Goal: Task Accomplishment & Management: Complete application form

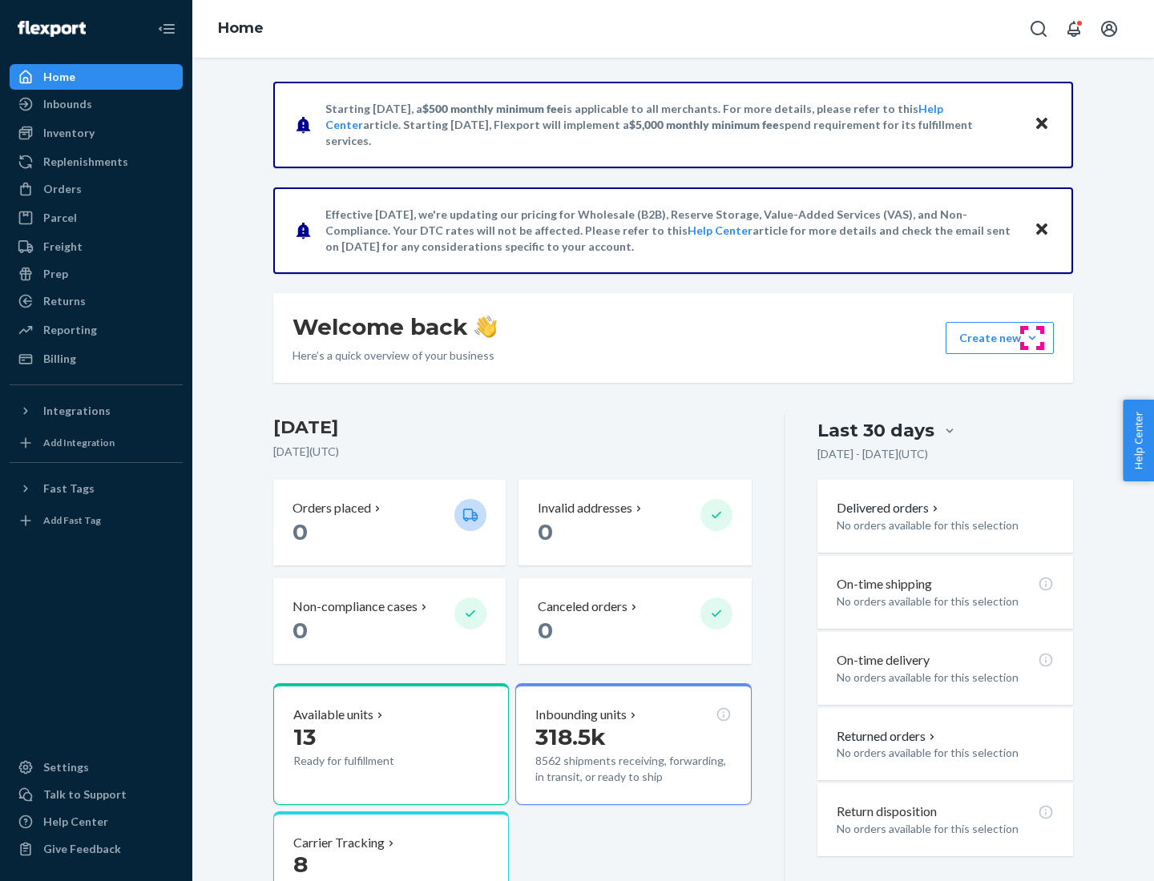
click at [1032, 338] on button "Create new Create new inbound Create new order Create new product" at bounding box center [999, 338] width 108 height 32
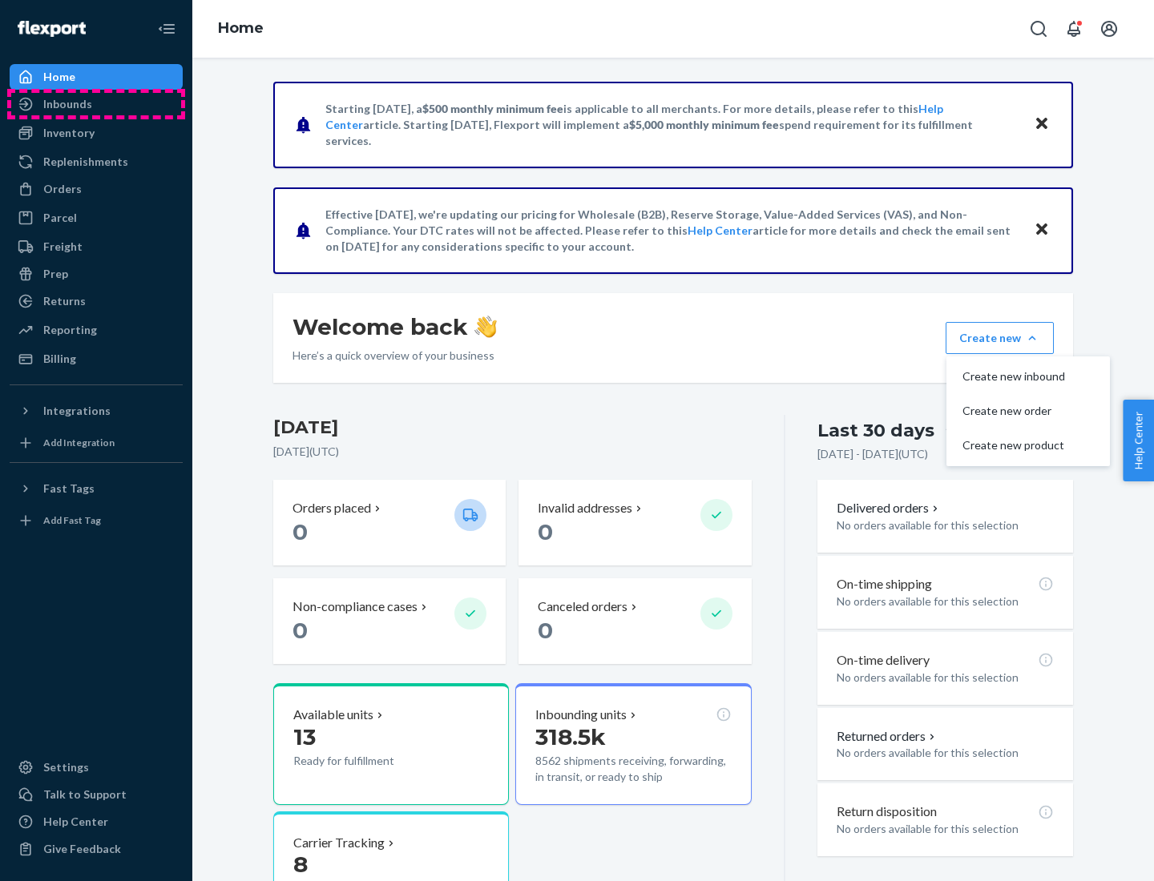
click at [96, 104] on div "Inbounds" at bounding box center [96, 104] width 170 height 22
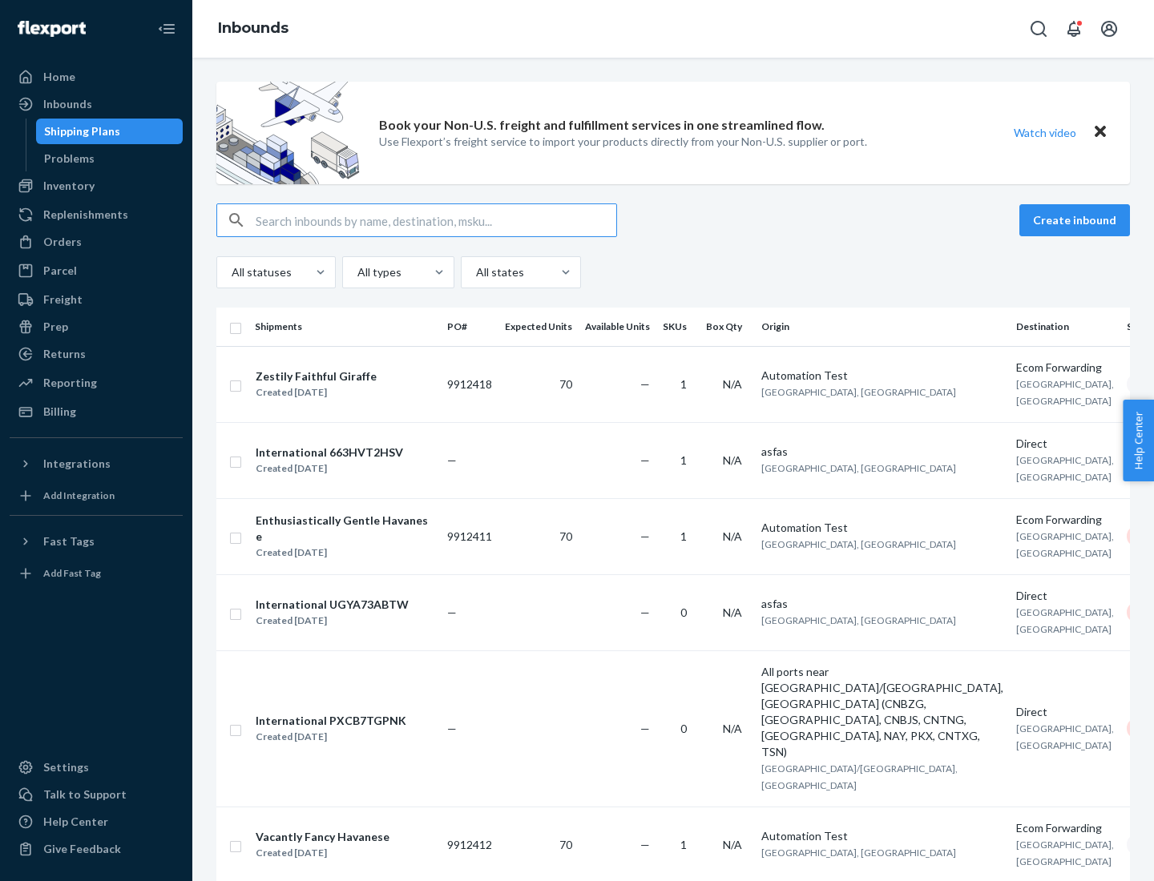
click at [1077, 220] on button "Create inbound" at bounding box center [1074, 220] width 111 height 32
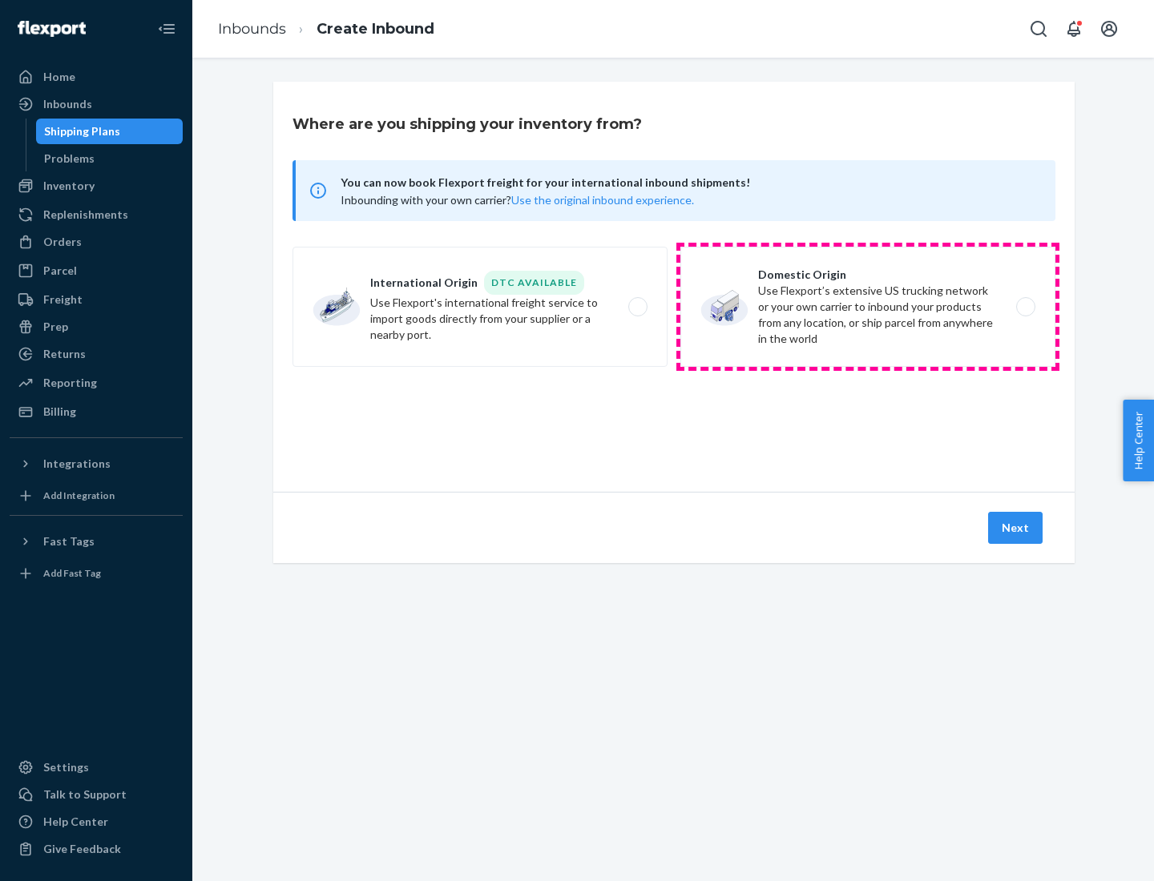
click at [868, 307] on label "Domestic Origin Use Flexport’s extensive US trucking network or your own carrie…" at bounding box center [867, 307] width 375 height 120
click at [1025, 307] on input "Domestic Origin Use Flexport’s extensive US trucking network or your own carrie…" at bounding box center [1030, 307] width 10 height 10
radio input "true"
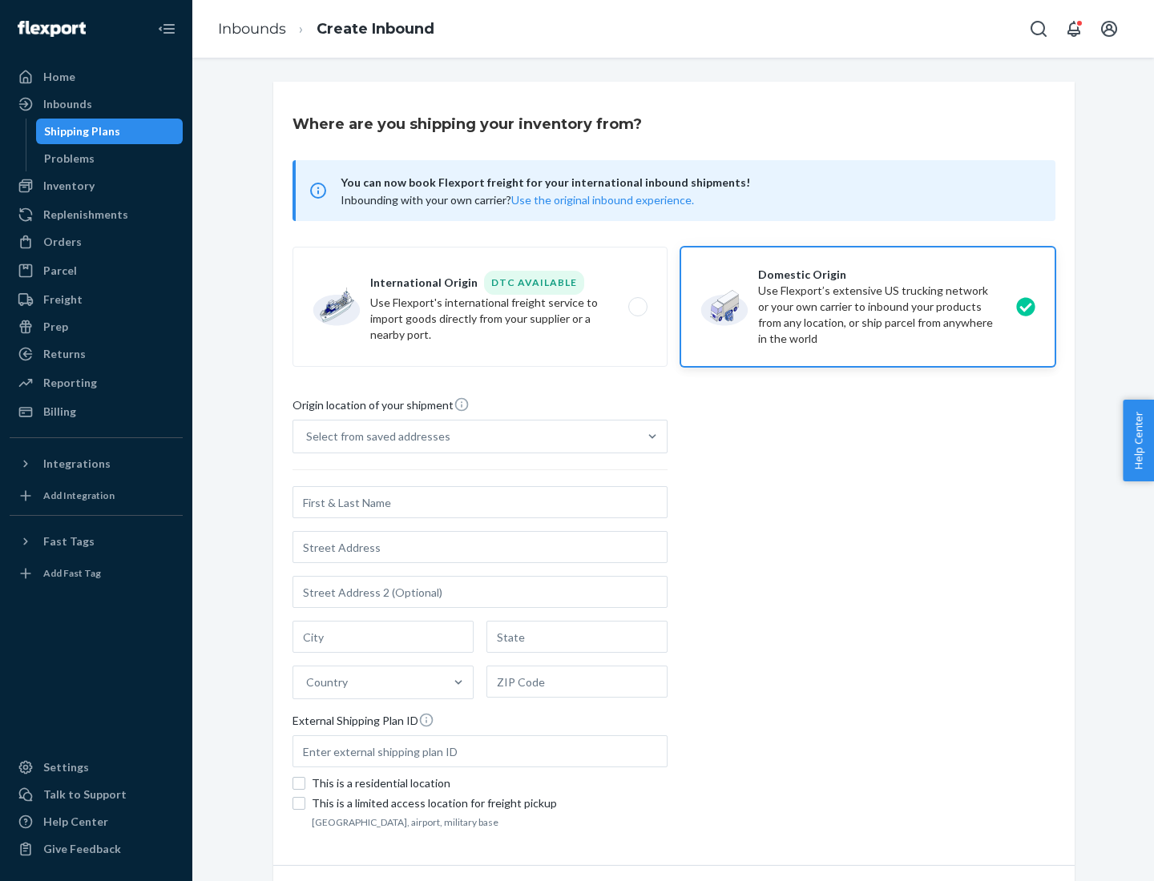
click at [374, 437] on div "Select from saved addresses" at bounding box center [378, 437] width 144 height 16
click at [308, 437] on input "Select from saved addresses" at bounding box center [307, 437] width 2 height 16
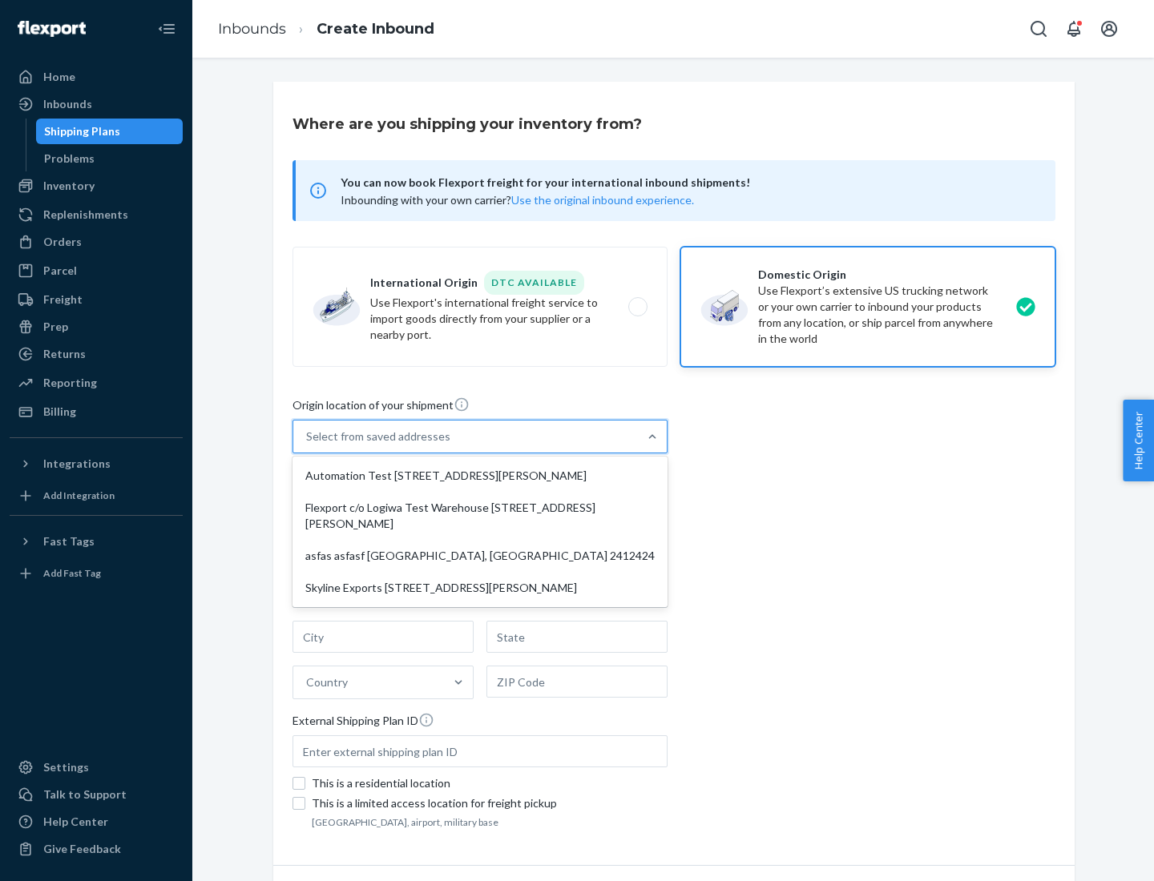
scroll to position [6, 0]
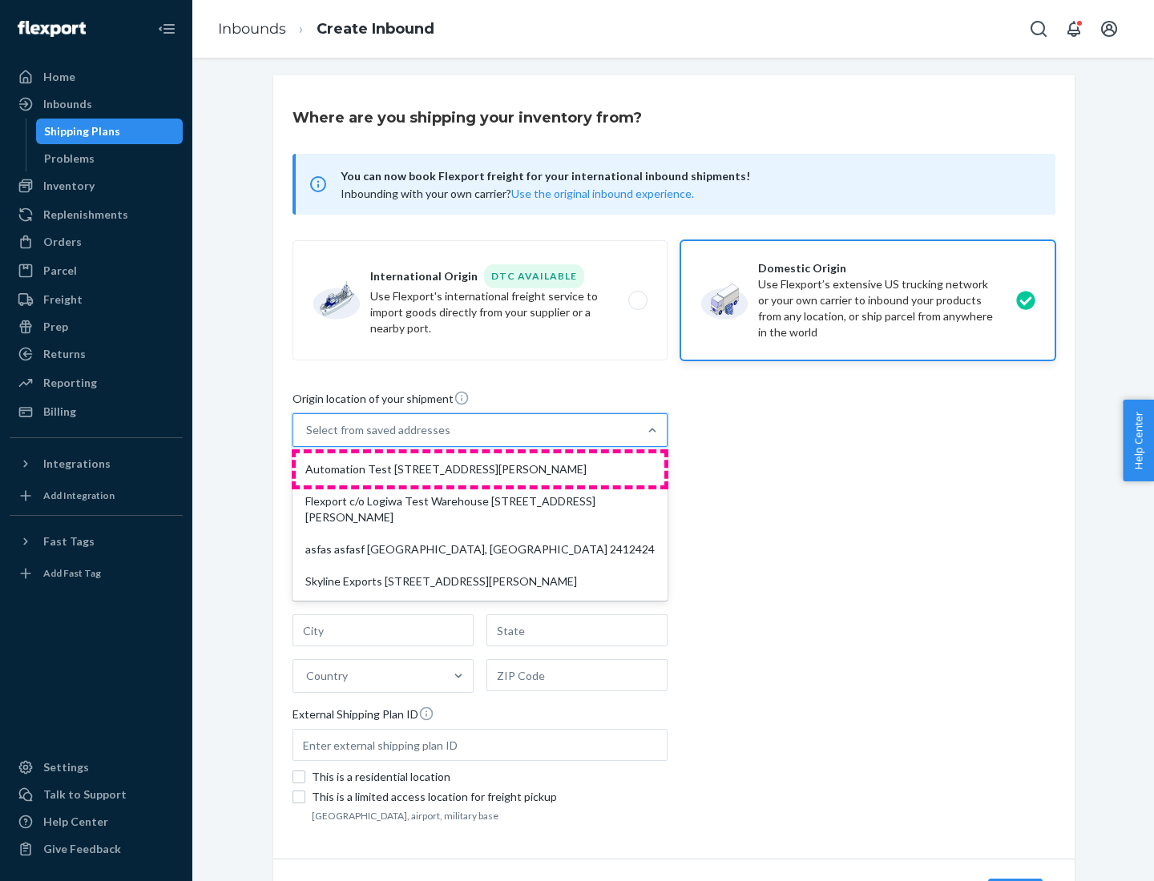
click at [480, 469] on div "Automation Test [STREET_ADDRESS][PERSON_NAME]" at bounding box center [480, 469] width 369 height 32
click at [308, 438] on input "option Automation Test [STREET_ADDRESS][PERSON_NAME] focused, 1 of 4. 4 results…" at bounding box center [307, 430] width 2 height 16
type input "Automation Test"
type input "9th Floor"
type input "[GEOGRAPHIC_DATA]"
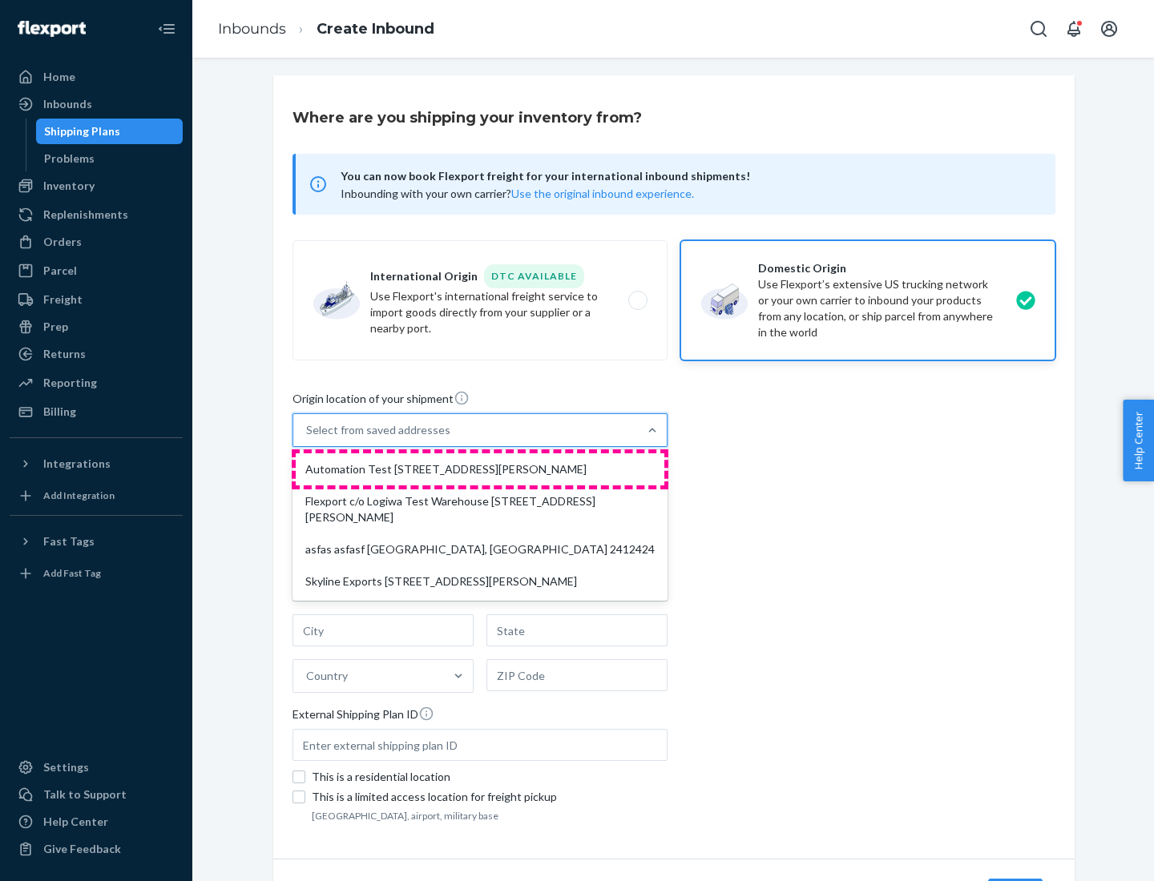
type input "CA"
type input "94104"
type input "[STREET_ADDRESS][PERSON_NAME]"
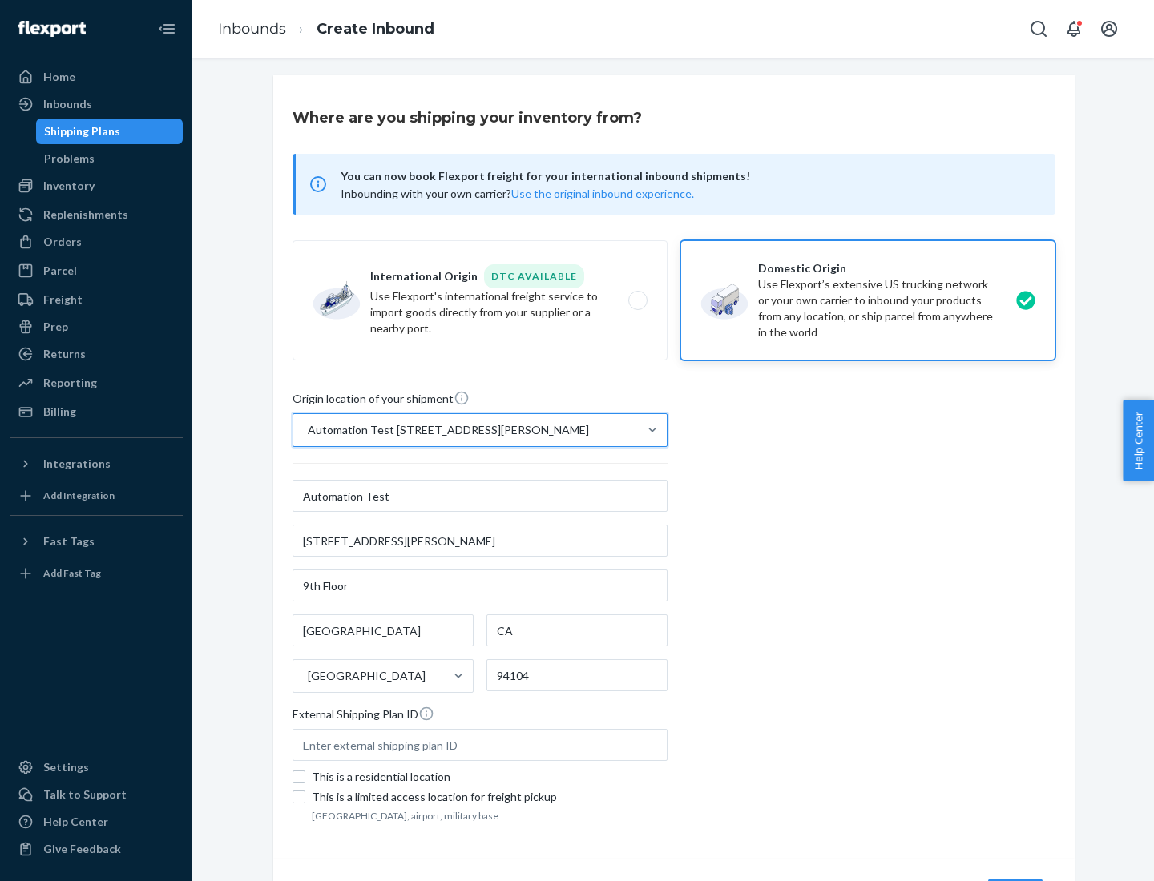
scroll to position [94, 0]
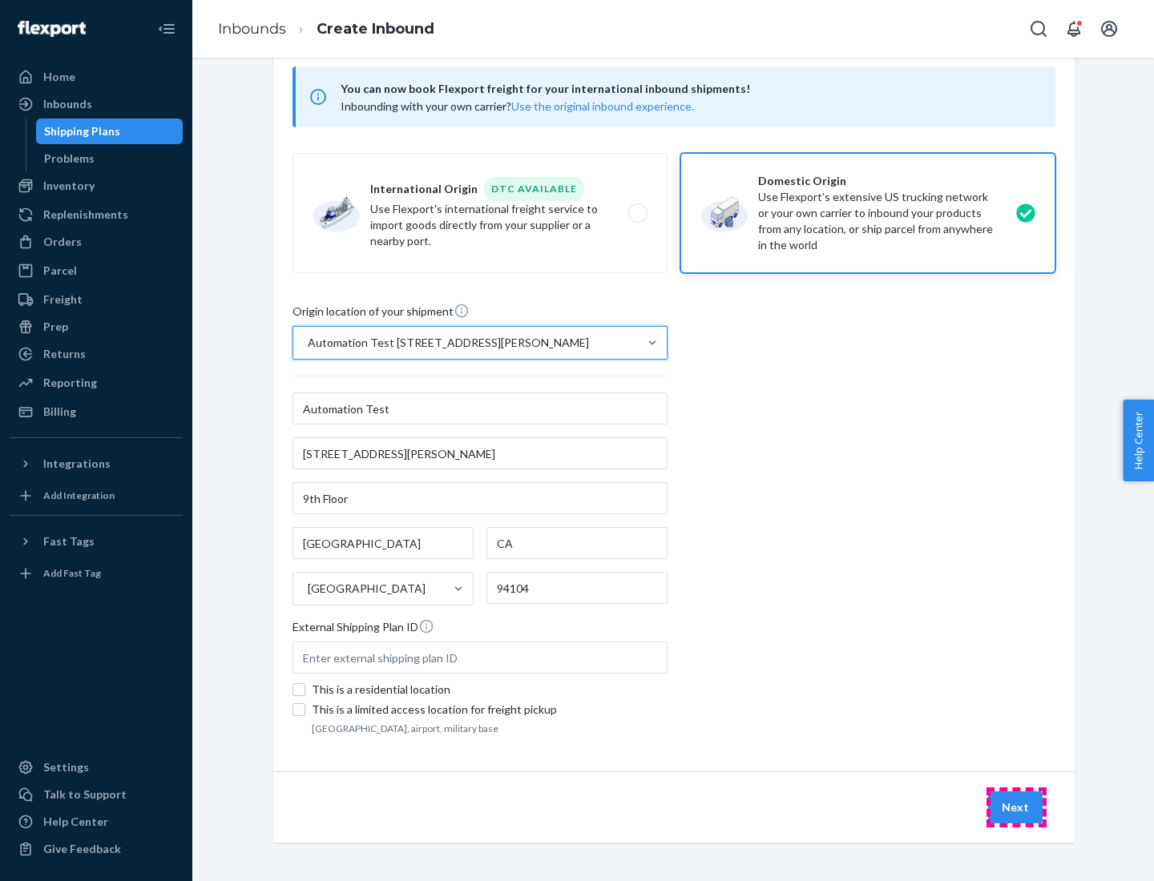
click at [1016, 808] on button "Next" at bounding box center [1015, 807] width 54 height 32
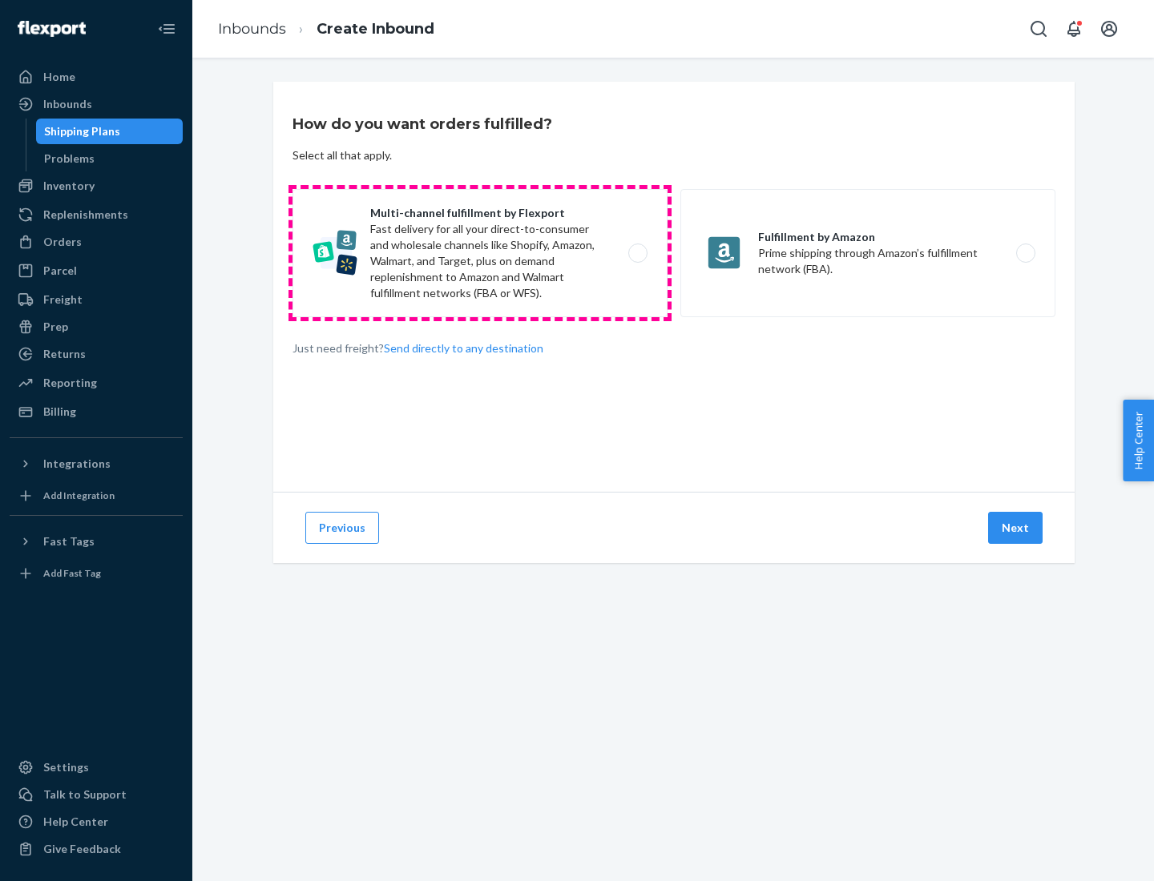
click at [480, 253] on label "Multi-channel fulfillment by Flexport Fast delivery for all your direct-to-cons…" at bounding box center [479, 253] width 375 height 128
click at [637, 253] on input "Multi-channel fulfillment by Flexport Fast delivery for all your direct-to-cons…" at bounding box center [642, 253] width 10 height 10
radio input "true"
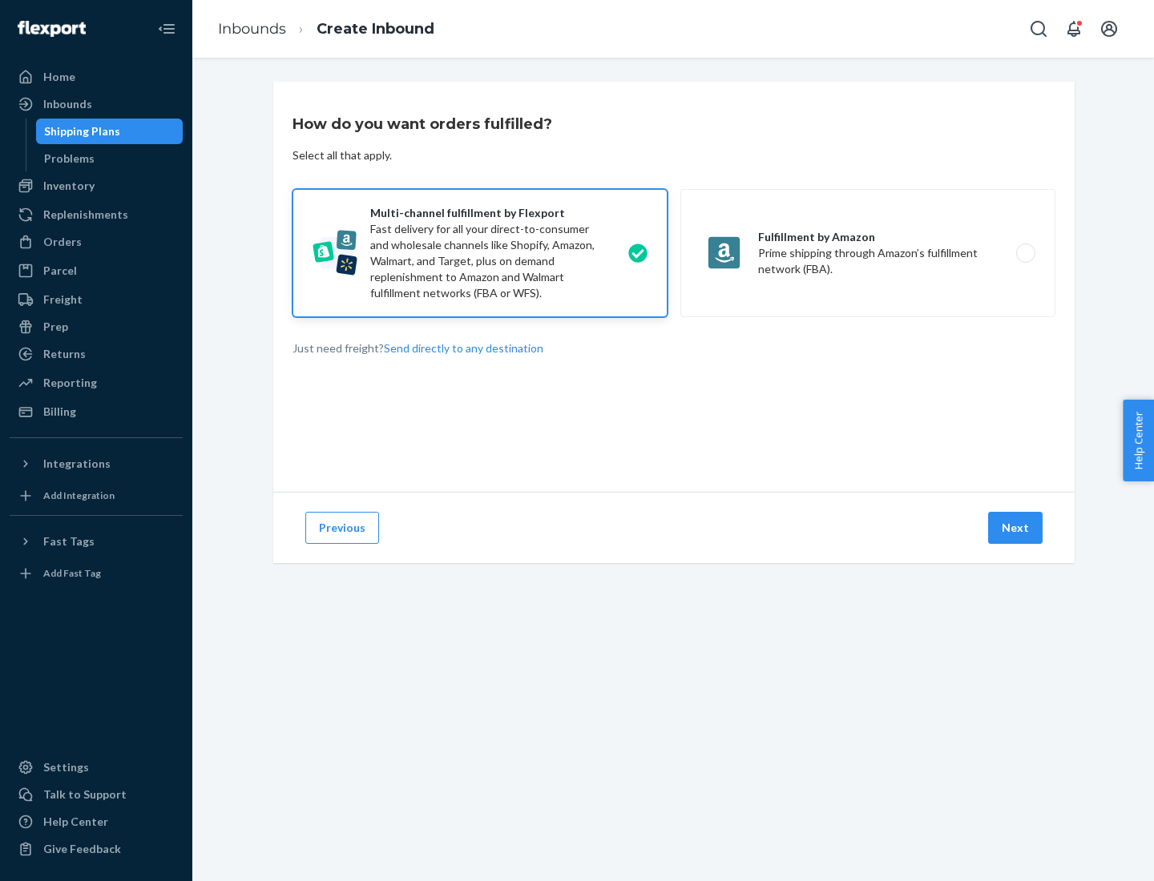
click at [1016, 528] on button "Next" at bounding box center [1015, 528] width 54 height 32
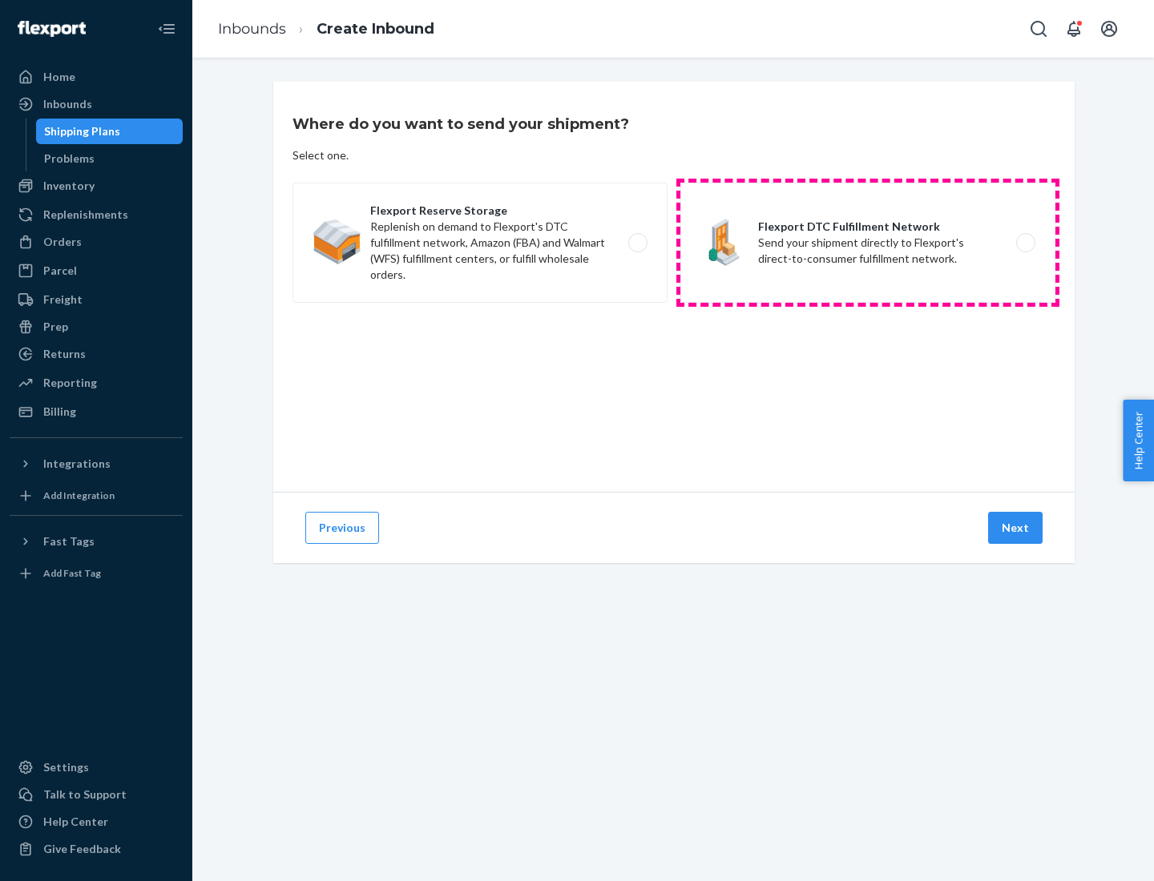
click at [868, 243] on label "Flexport DTC Fulfillment Network Send your shipment directly to Flexport's dire…" at bounding box center [867, 243] width 375 height 120
click at [1025, 243] on input "Flexport DTC Fulfillment Network Send your shipment directly to Flexport's dire…" at bounding box center [1030, 243] width 10 height 10
radio input "true"
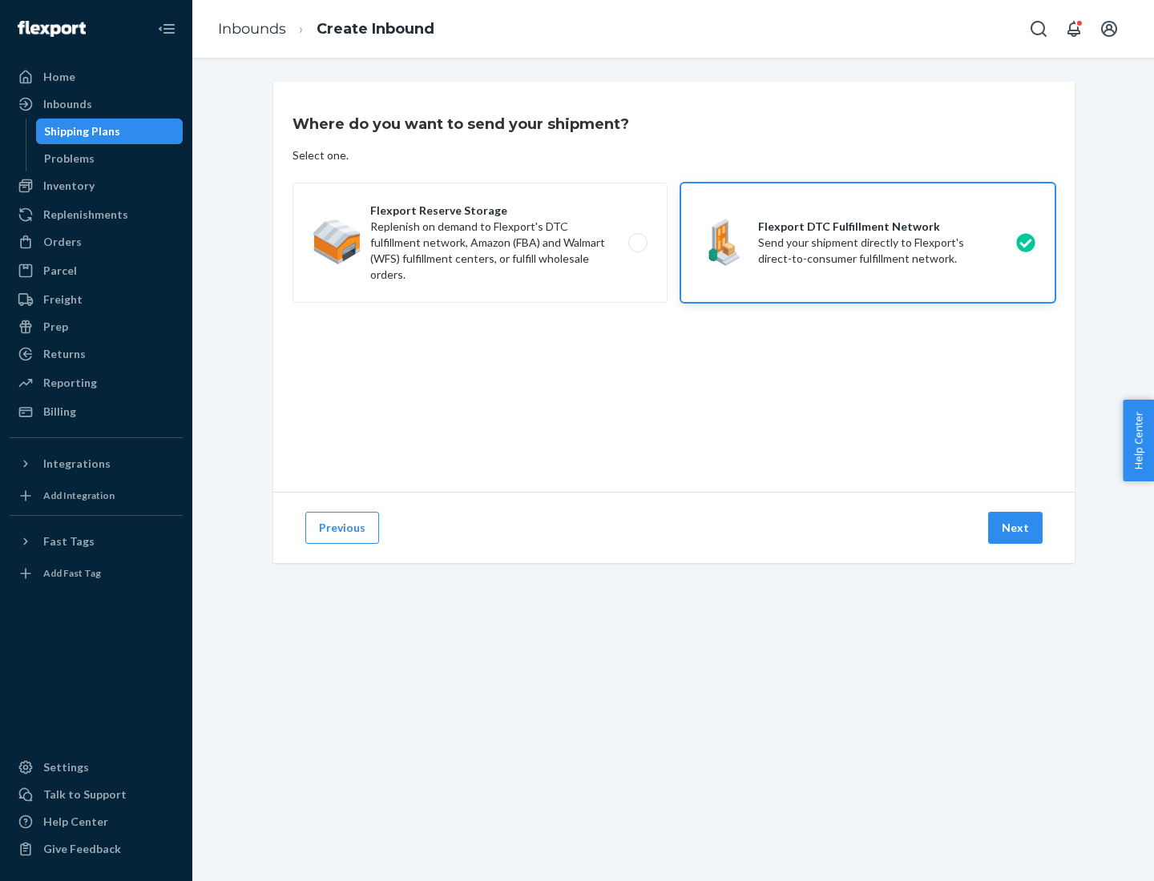
click at [1016, 528] on button "Next" at bounding box center [1015, 528] width 54 height 32
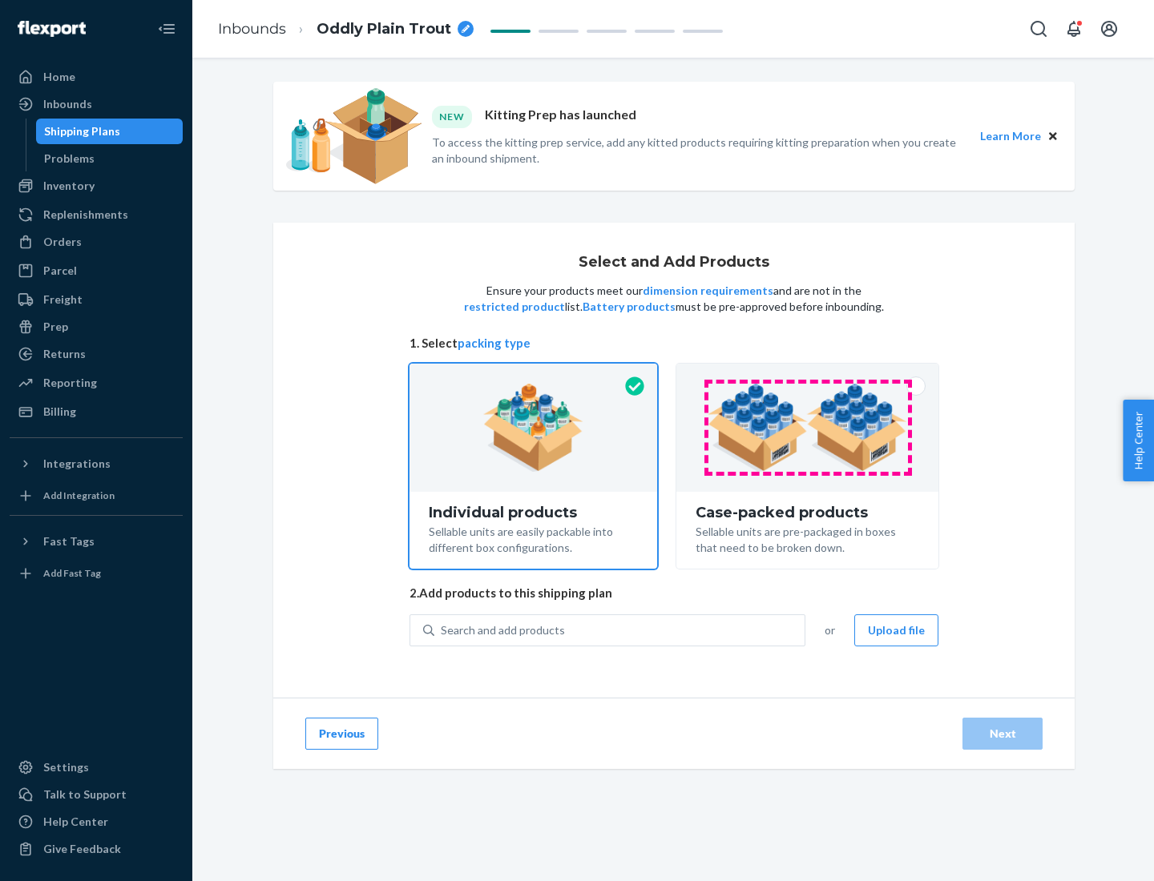
click at [808, 428] on img at bounding box center [806, 428] width 199 height 88
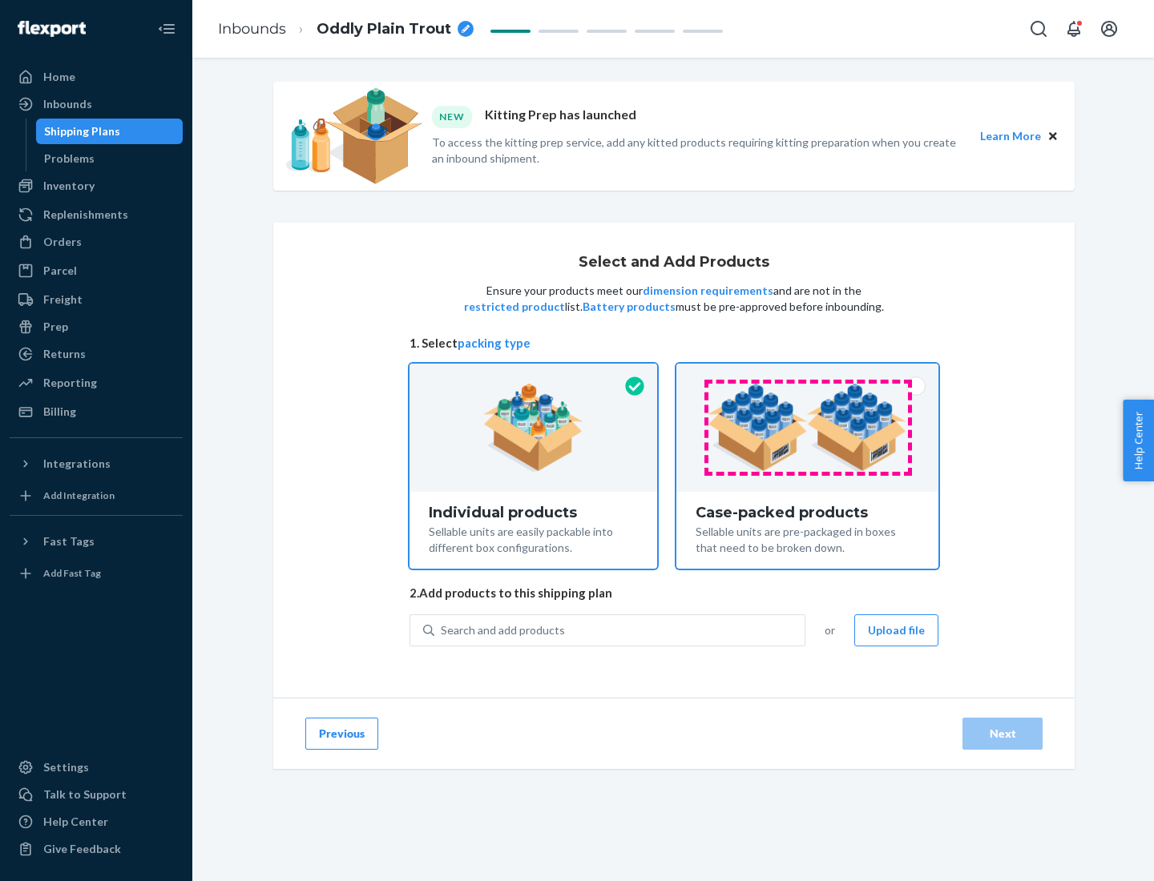
click at [808, 374] on input "Case-packed products Sellable units are pre-packaged in boxes that need to be b…" at bounding box center [807, 369] width 10 height 10
radio input "true"
radio input "false"
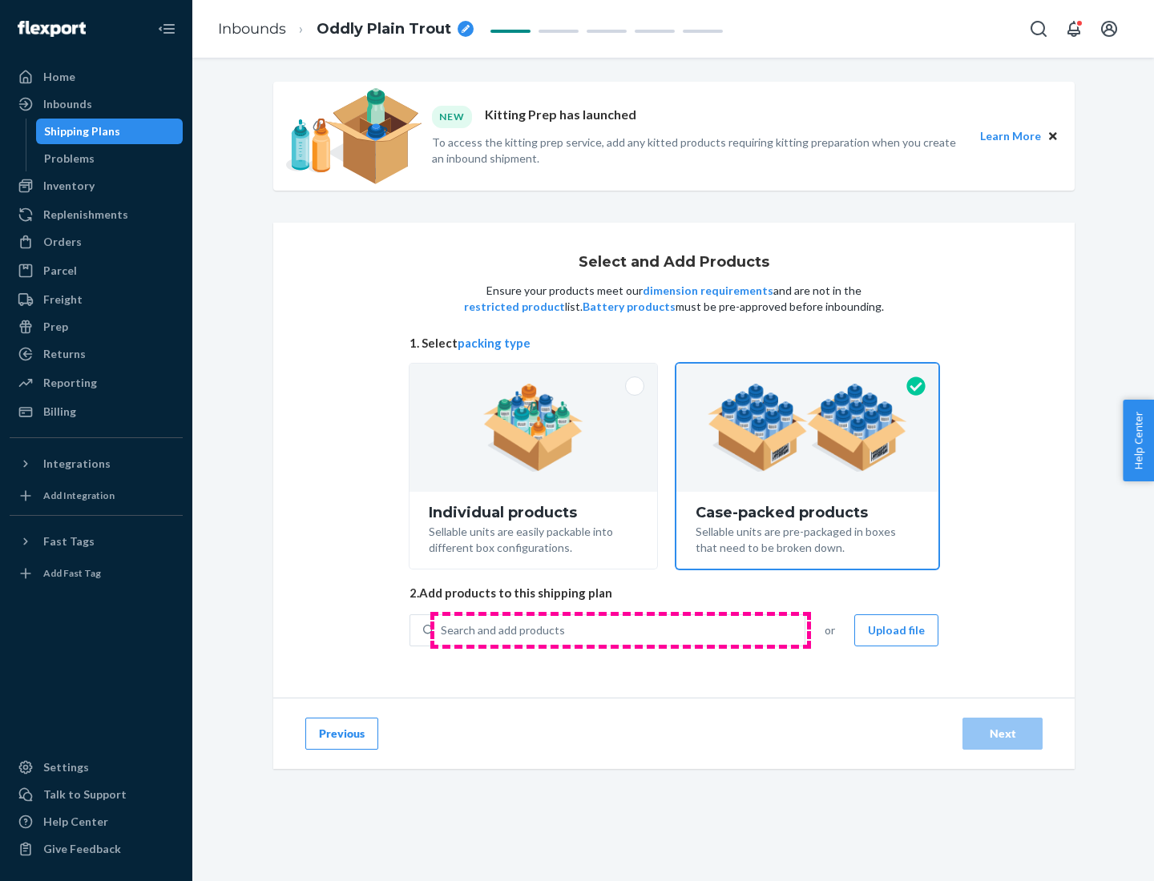
click at [620, 630] on div "Search and add products" at bounding box center [619, 630] width 370 height 29
click at [442, 630] on input "Search and add products" at bounding box center [442, 630] width 2 height 16
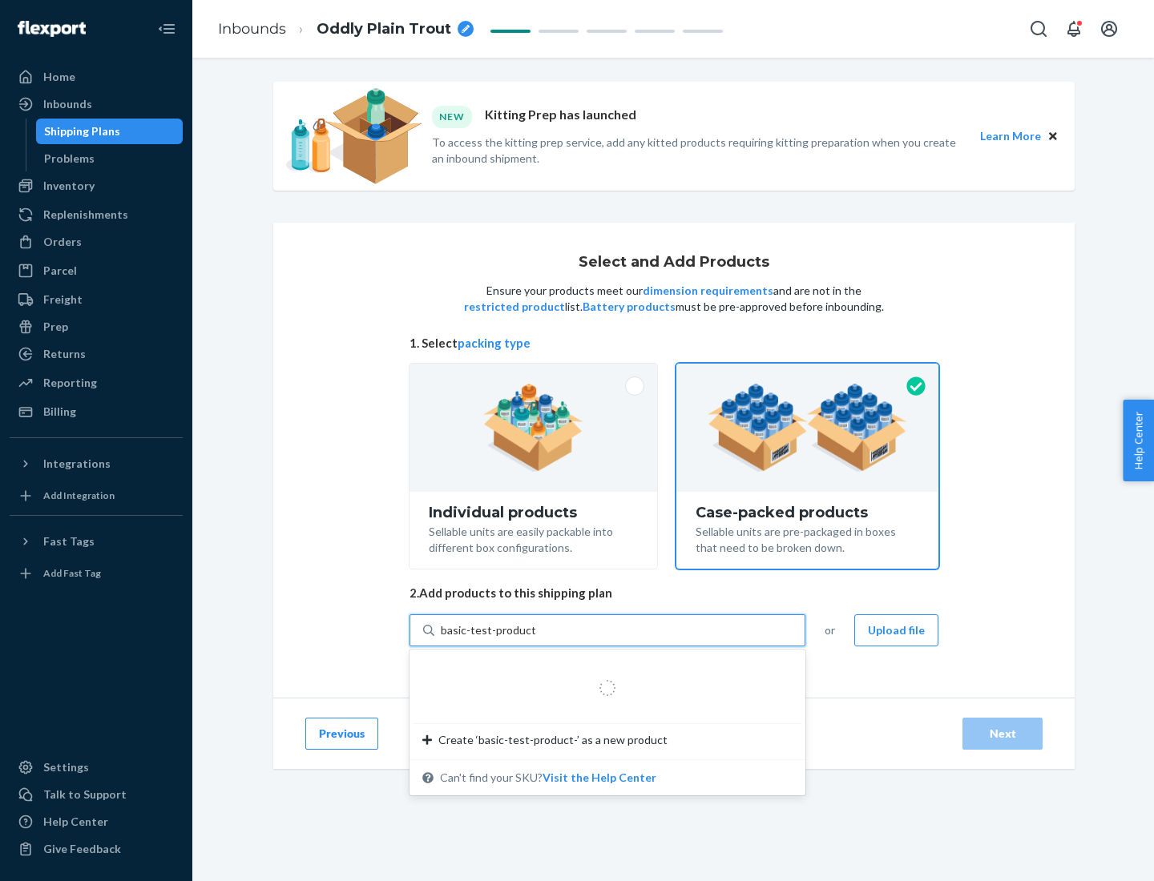
type input "basic-test-product-1"
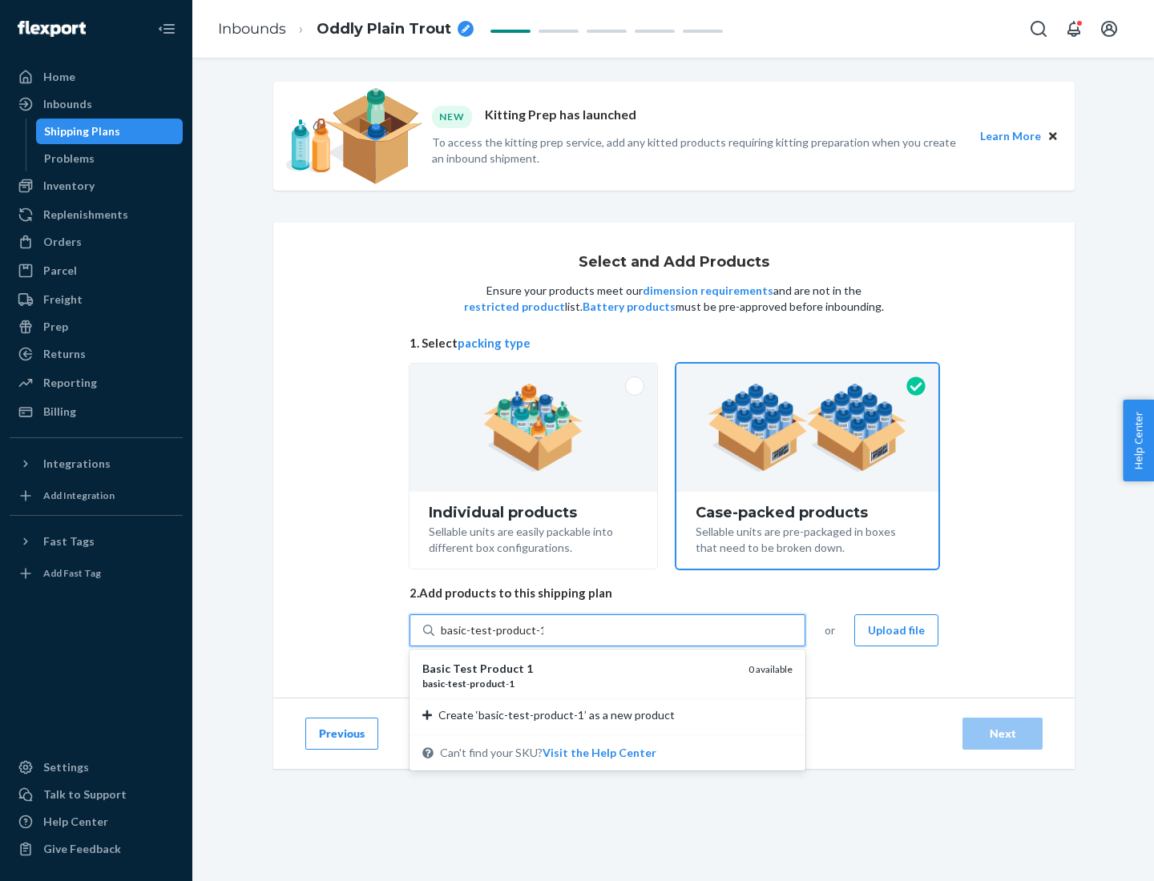
click at [579, 683] on div "basic - test - product - 1" at bounding box center [578, 684] width 313 height 14
click at [543, 638] on input "basic-test-product-1" at bounding box center [492, 630] width 103 height 16
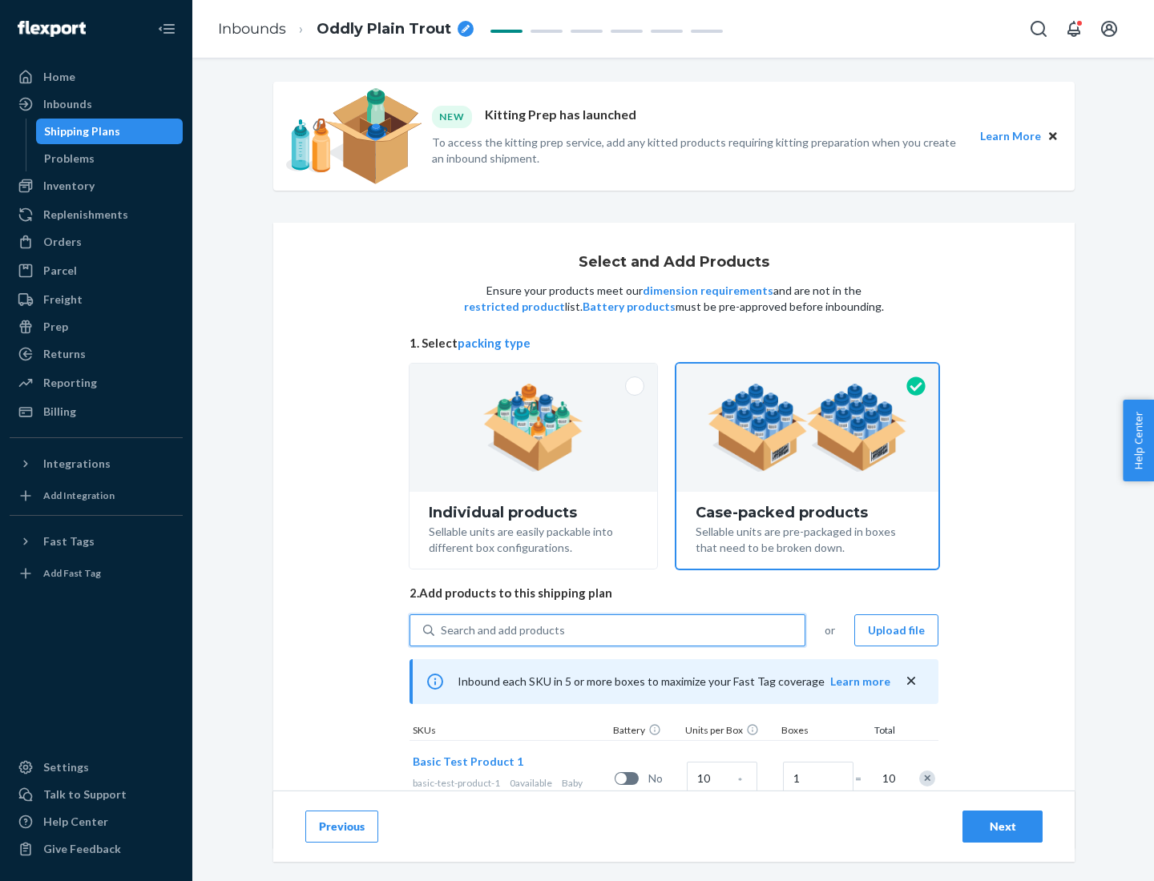
scroll to position [58, 0]
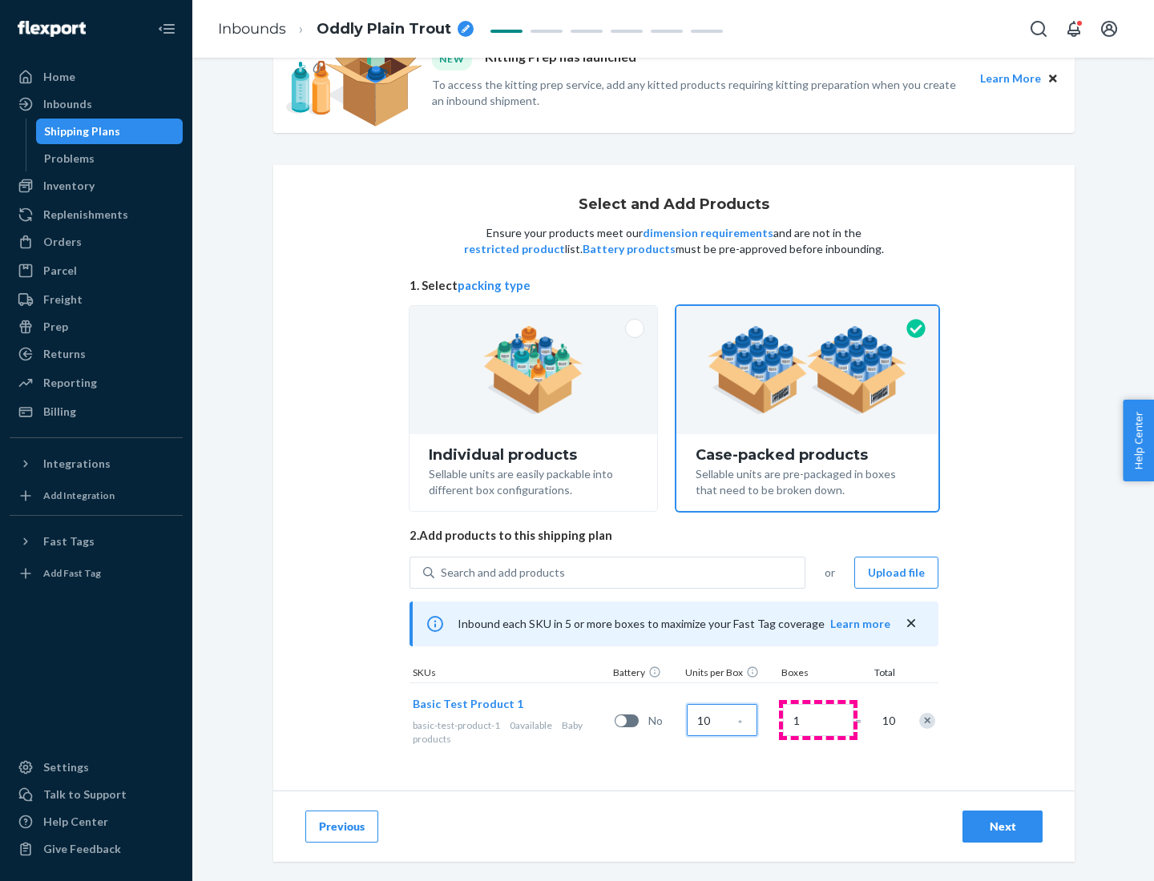
type input "10"
type input "7"
click at [1002, 827] on div "Next" at bounding box center [1002, 827] width 53 height 16
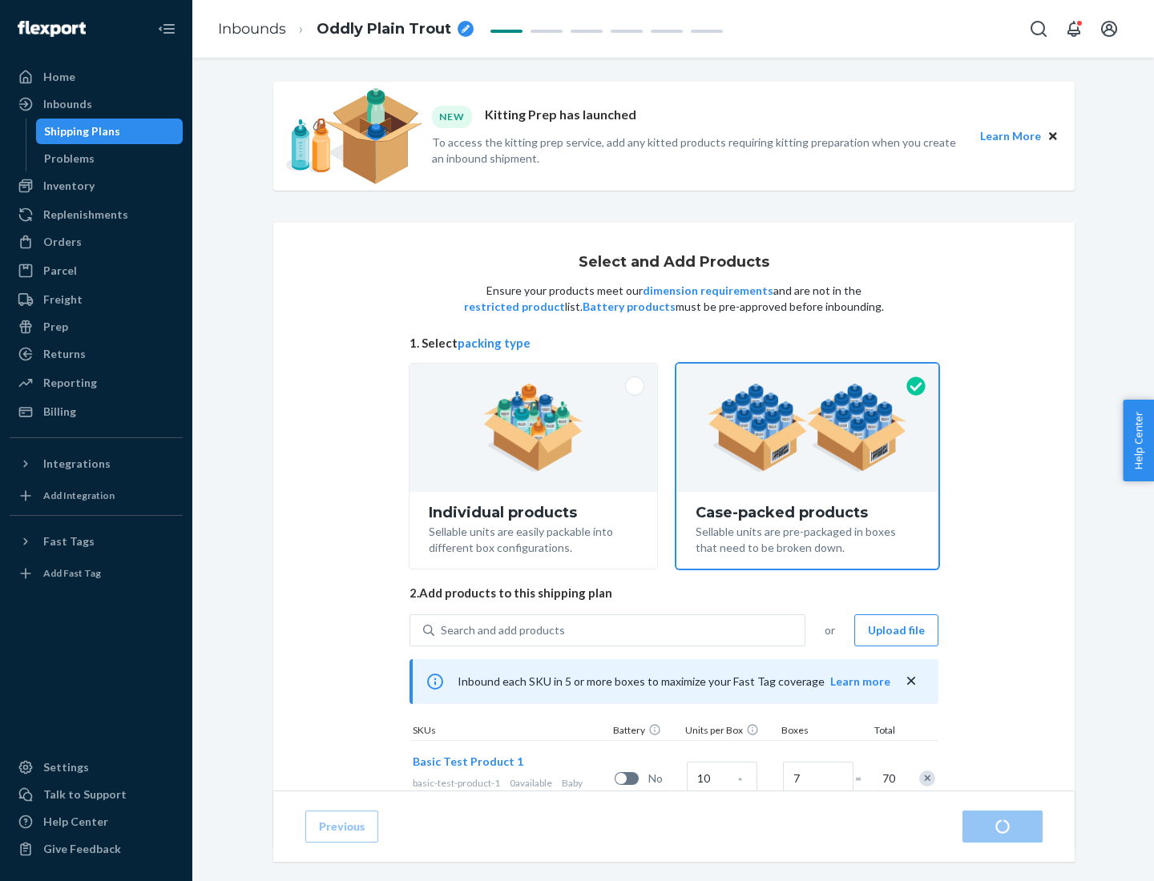
radio input "true"
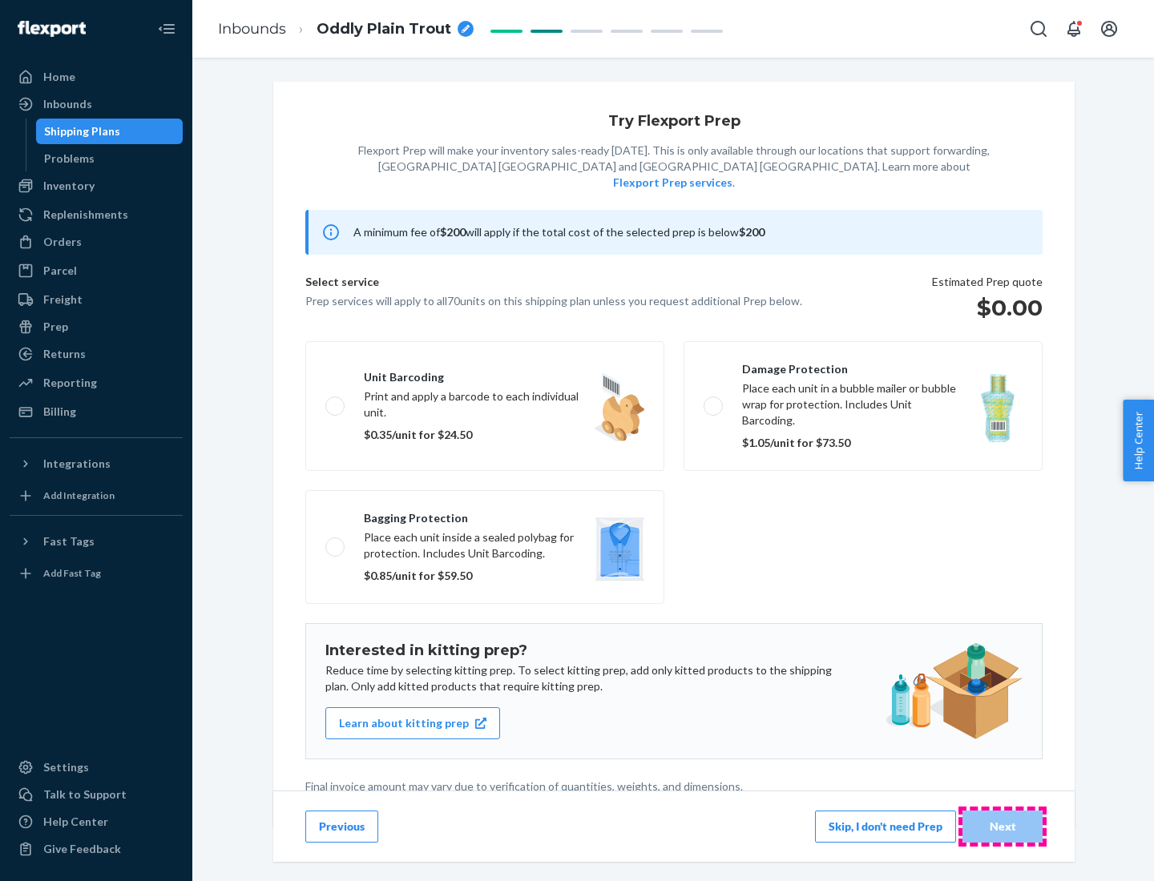
scroll to position [4, 0]
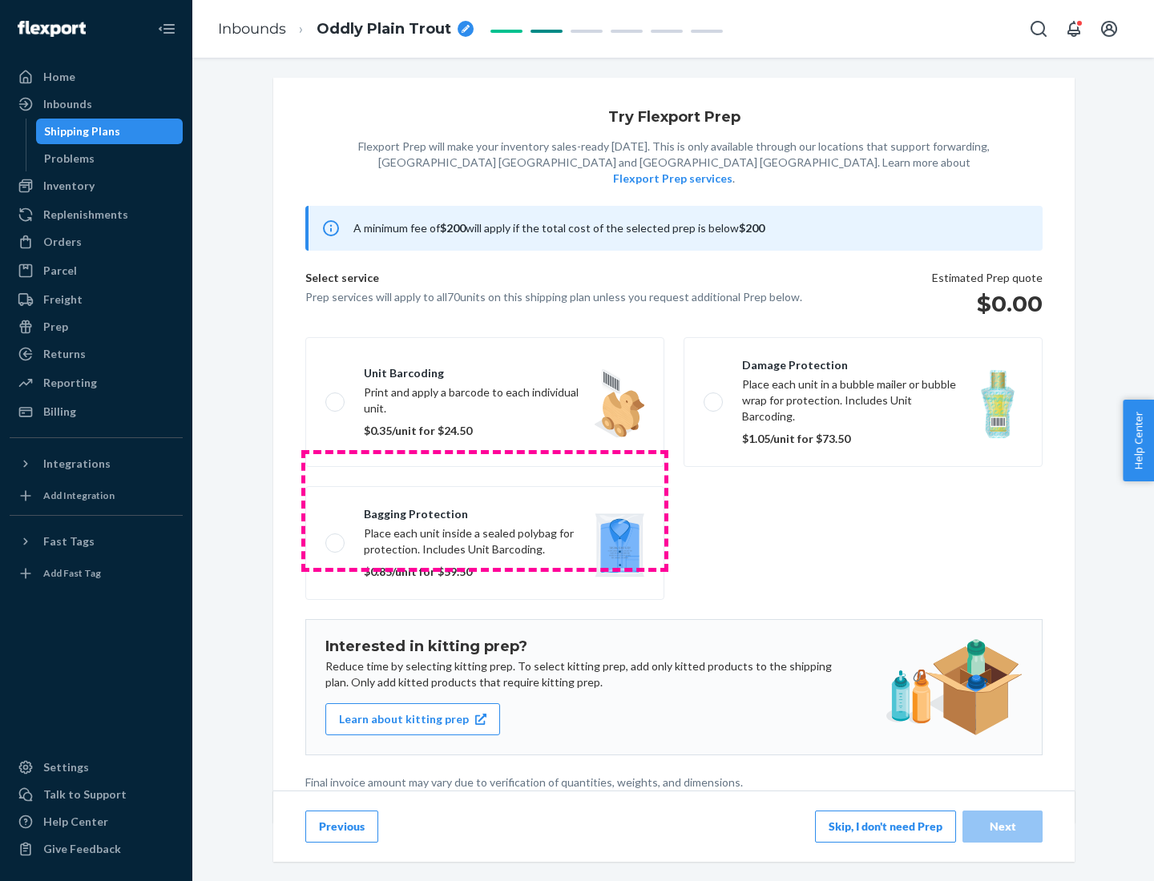
click at [485, 510] on label "Bagging protection Place each unit inside a sealed polybag for protection. Incl…" at bounding box center [484, 543] width 359 height 114
click at [336, 538] on input "Bagging protection Place each unit inside a sealed polybag for protection. Incl…" at bounding box center [330, 543] width 10 height 10
checkbox input "true"
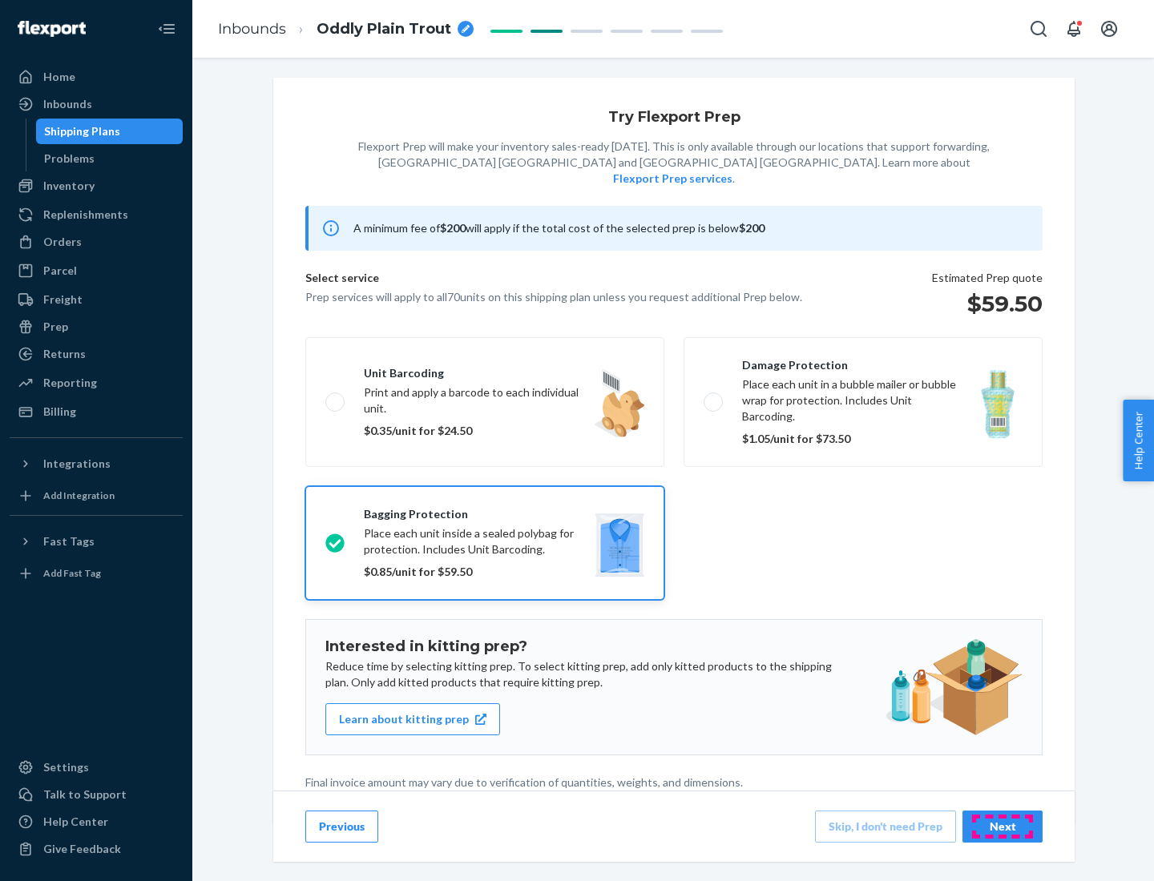
click at [1002, 826] on div "Next" at bounding box center [1002, 827] width 53 height 16
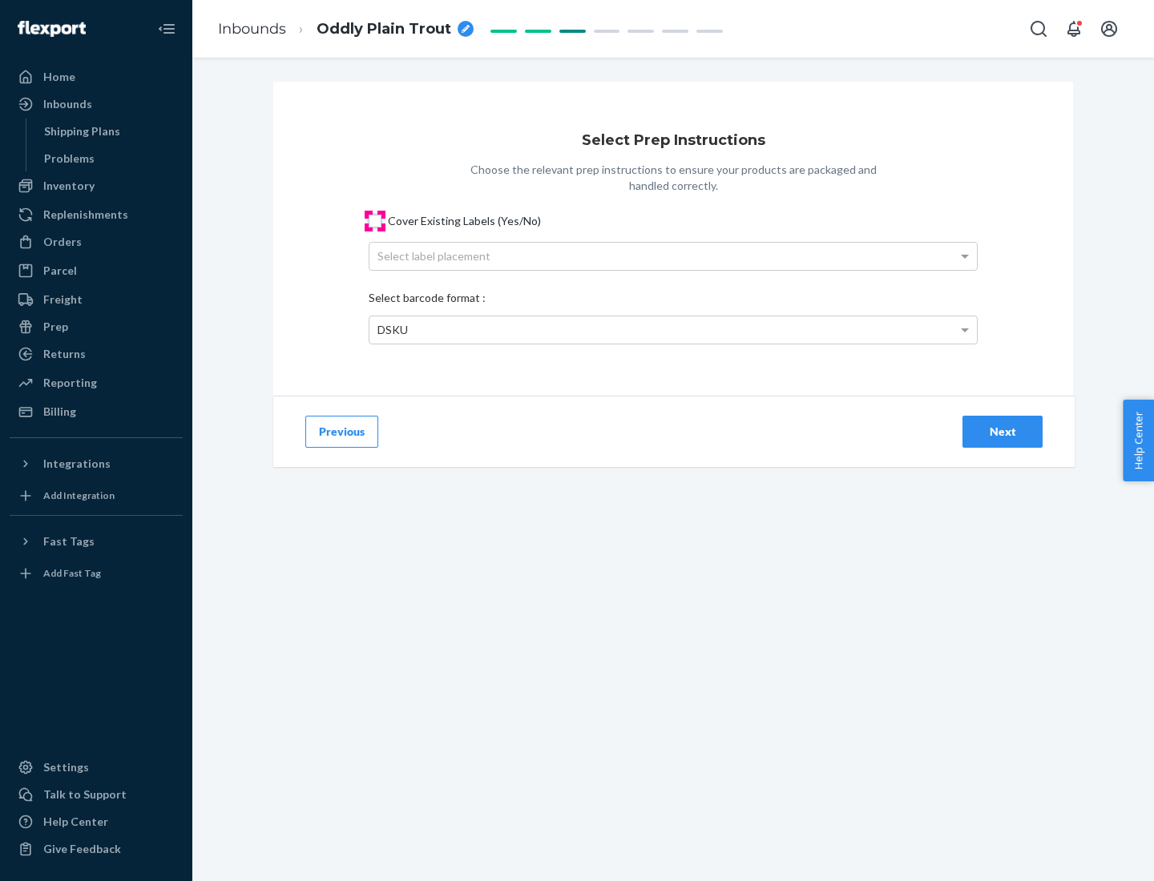
click at [375, 220] on input "Cover Existing Labels (Yes/No)" at bounding box center [375, 221] width 13 height 13
checkbox input "true"
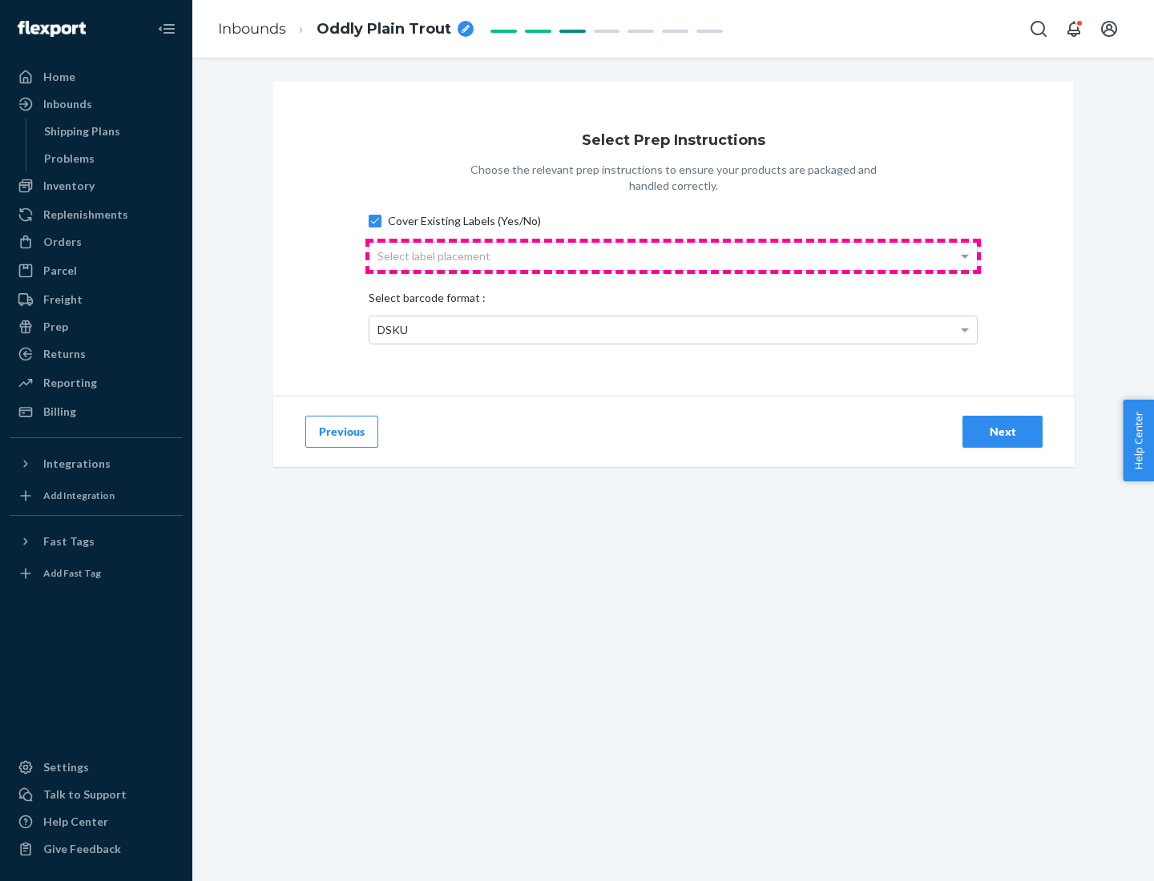
click at [673, 256] on div "Select label placement" at bounding box center [672, 256] width 607 height 27
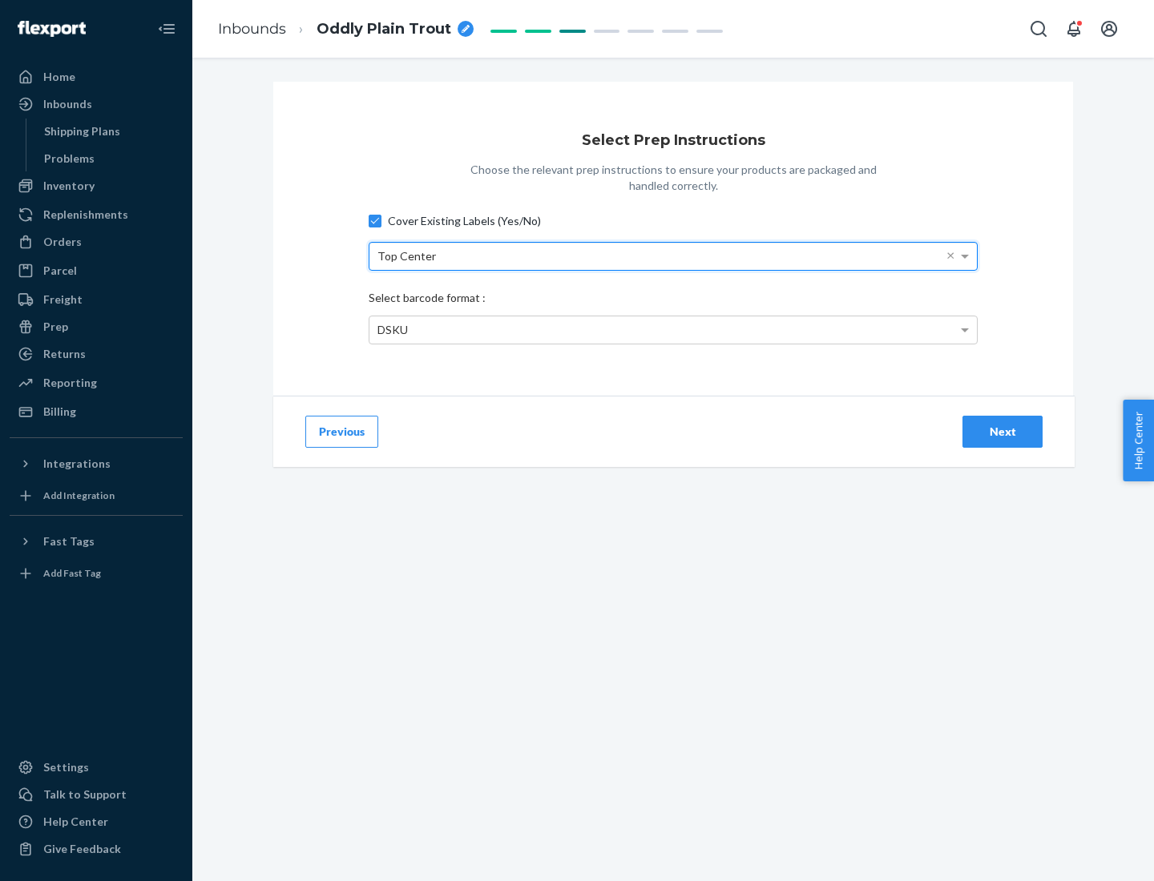
click at [673, 329] on div "DSKU" at bounding box center [672, 329] width 607 height 27
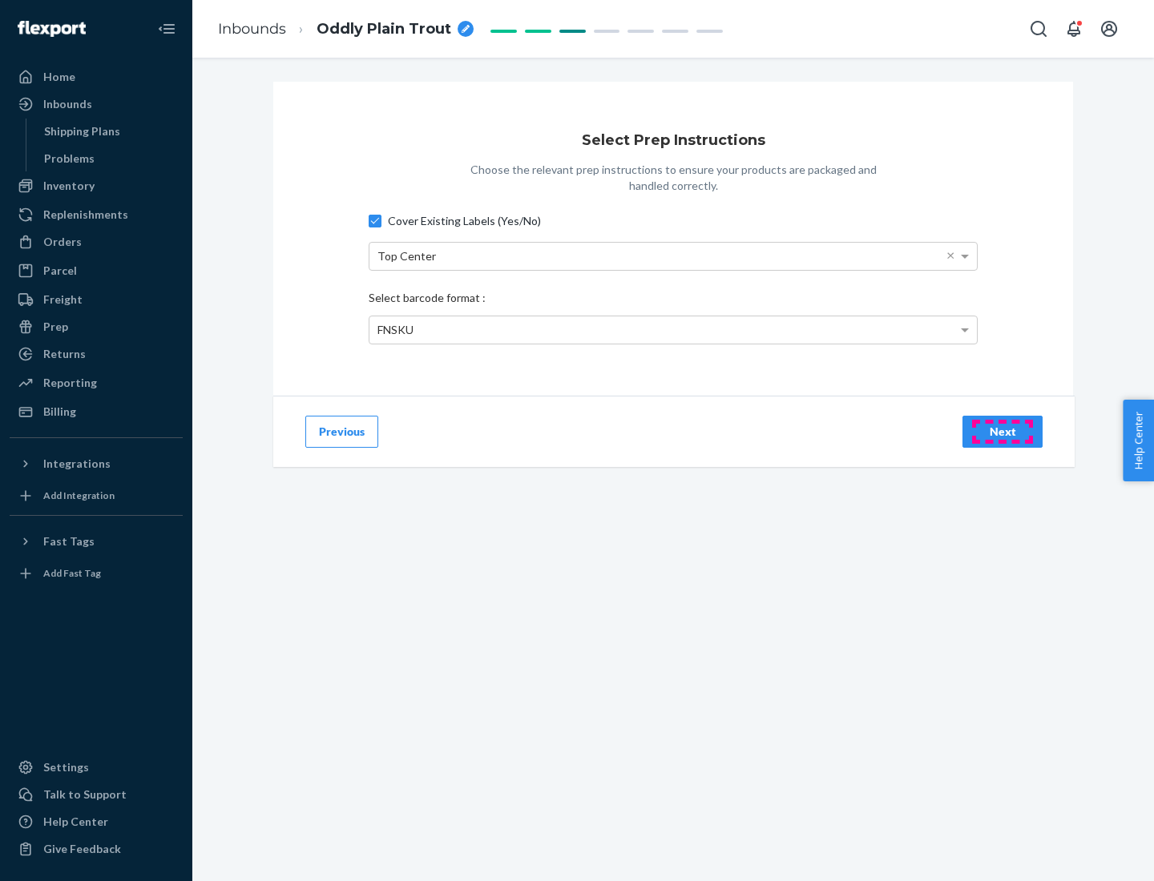
click at [1002, 431] on div "Next" at bounding box center [1002, 432] width 53 height 16
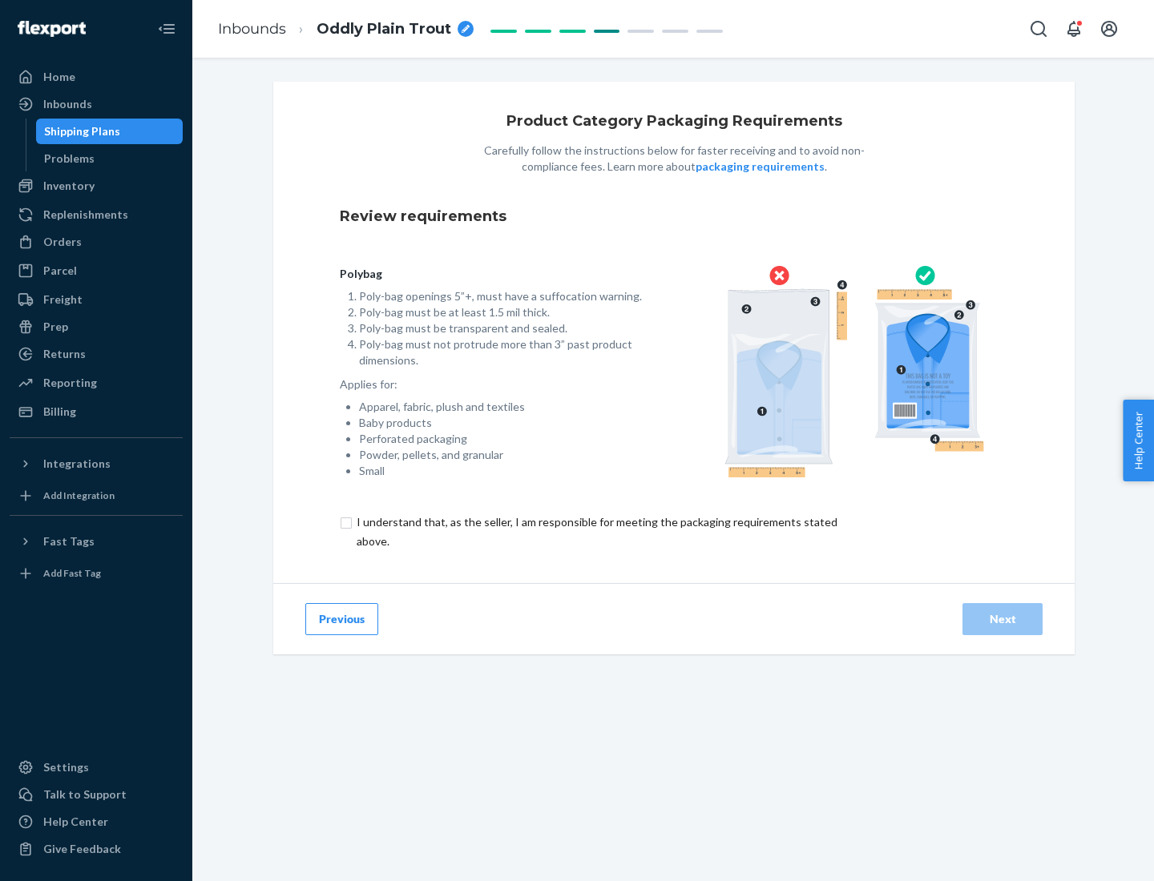
click at [595, 531] on input "checkbox" at bounding box center [606, 532] width 533 height 38
checkbox input "true"
click at [1002, 618] on div "Next" at bounding box center [1002, 619] width 53 height 16
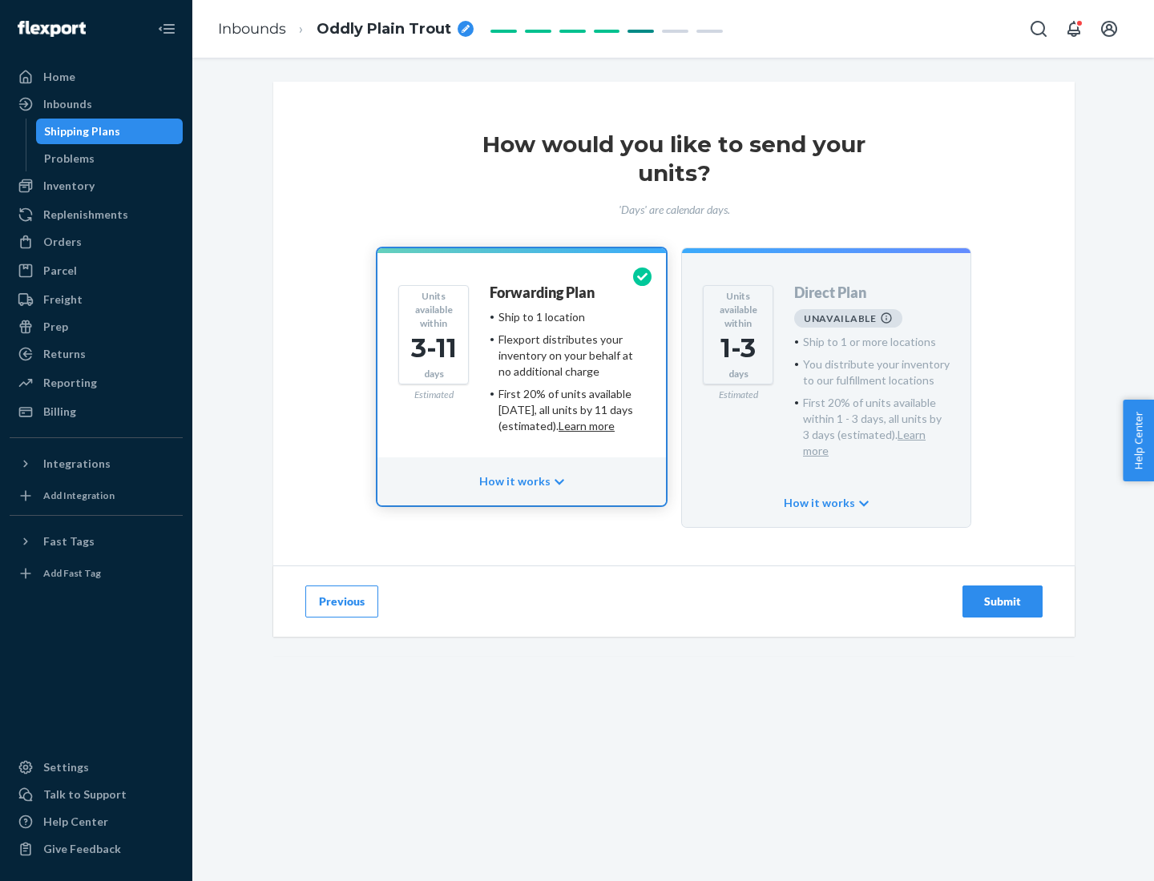
click at [543, 292] on h4 "Forwarding Plan" at bounding box center [541, 293] width 105 height 16
click at [1002, 594] on div "Submit" at bounding box center [1002, 602] width 53 height 16
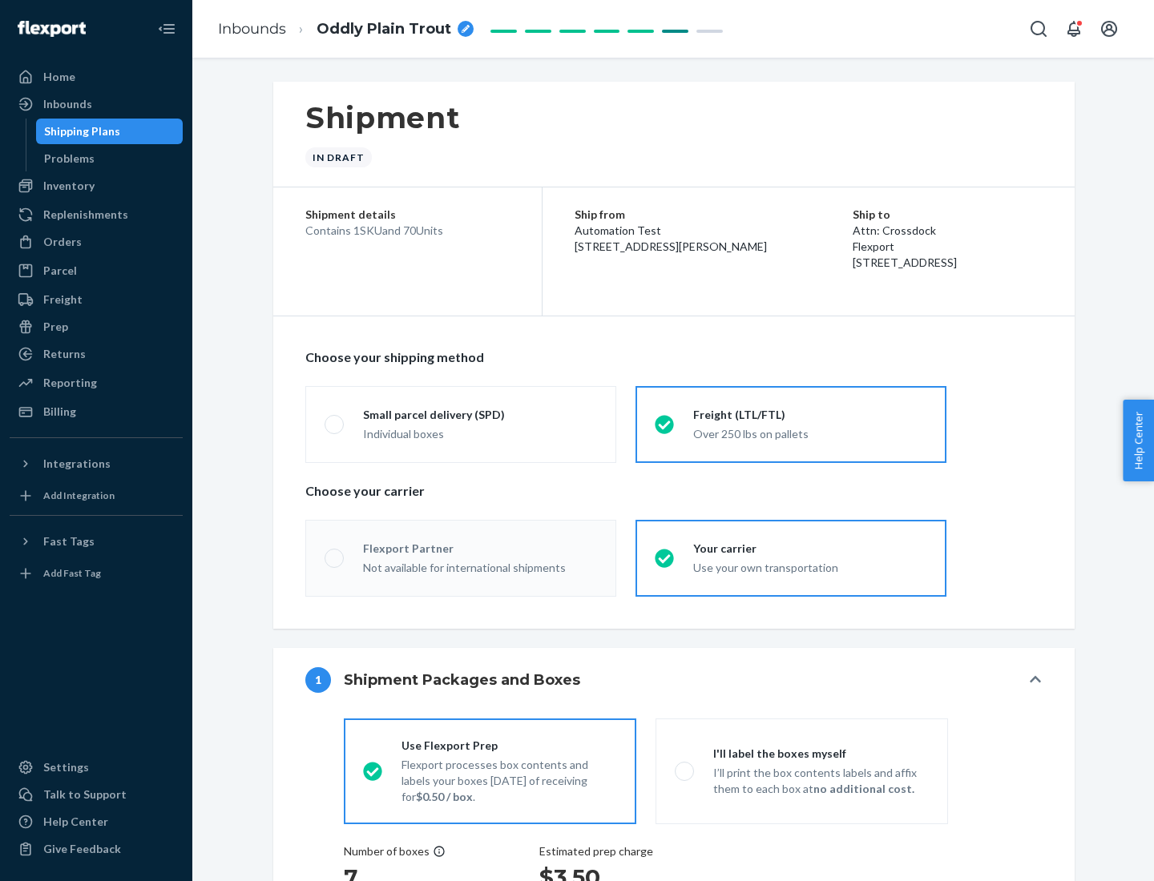
radio input "true"
radio input "false"
radio input "true"
radio input "false"
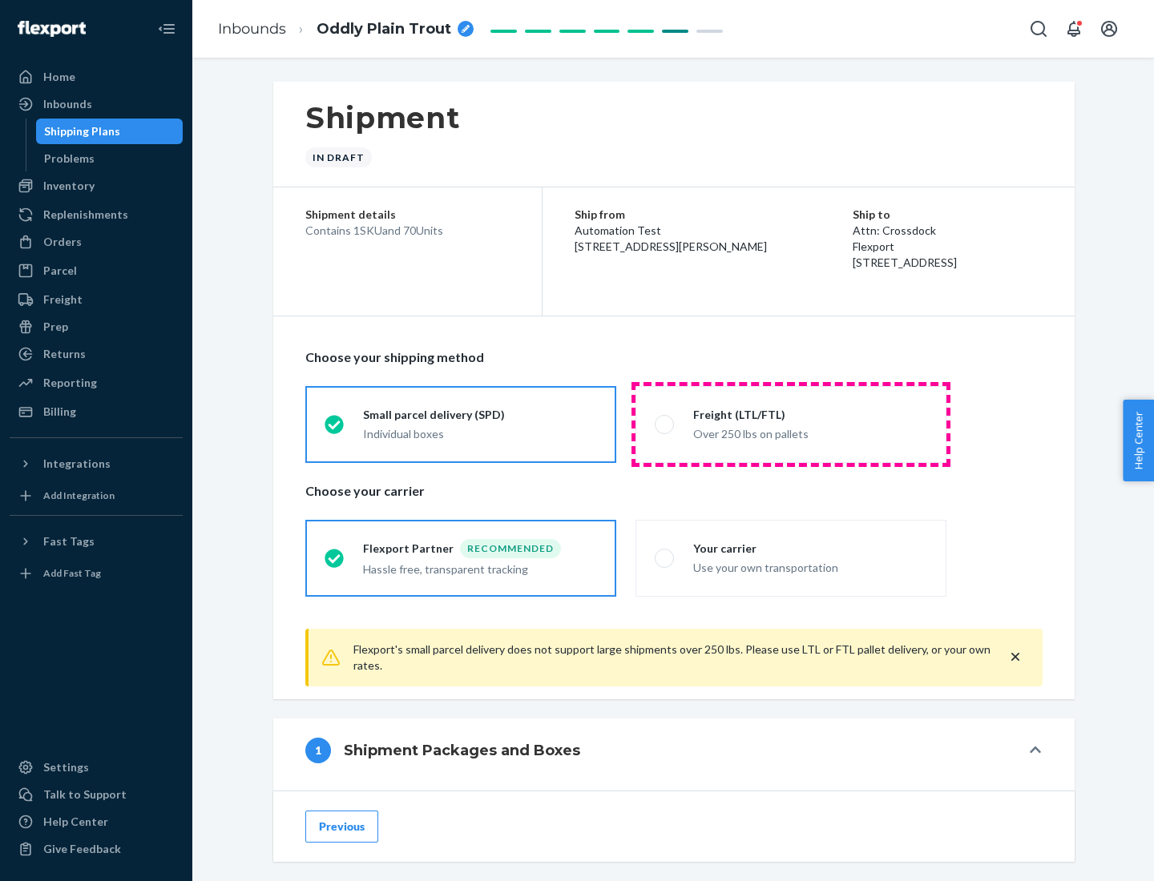
click at [791, 424] on div "Over 250 lbs on pallets" at bounding box center [810, 432] width 234 height 19
click at [665, 424] on input "Freight (LTL/FTL) Over 250 lbs on pallets" at bounding box center [660, 424] width 10 height 10
radio input "true"
radio input "false"
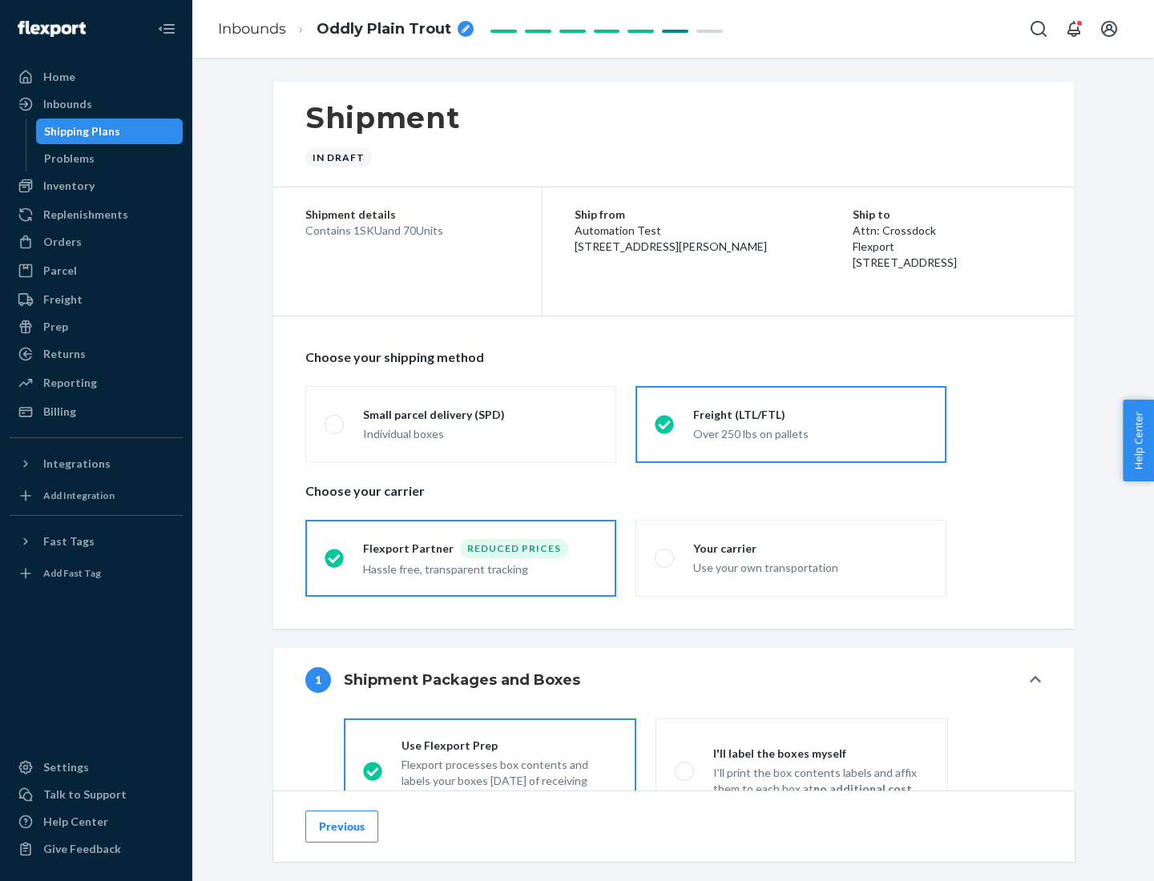
scroll to position [89, 0]
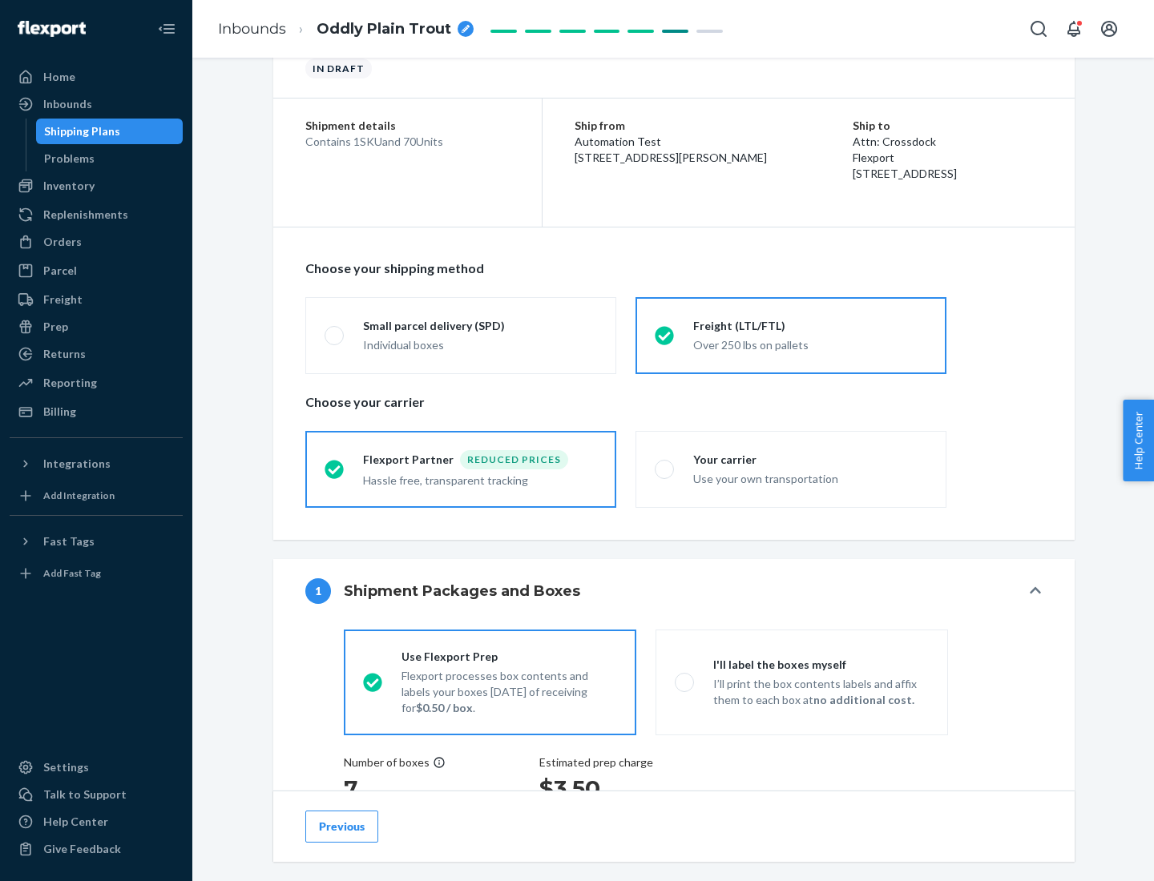
click at [791, 469] on div "Use your own transportation" at bounding box center [810, 477] width 234 height 19
click at [665, 469] on input "Your carrier Use your own transportation" at bounding box center [660, 469] width 10 height 10
radio input "true"
radio input "false"
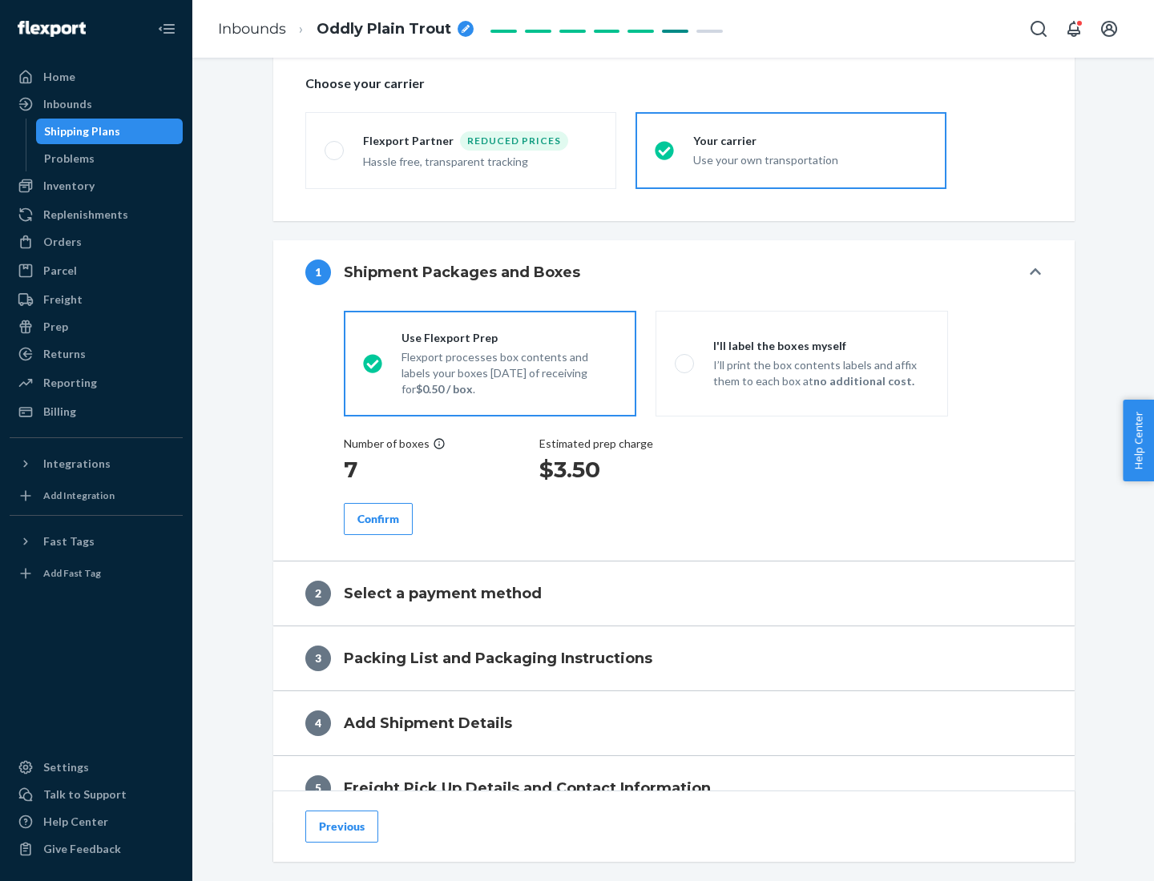
scroll to position [302, 0]
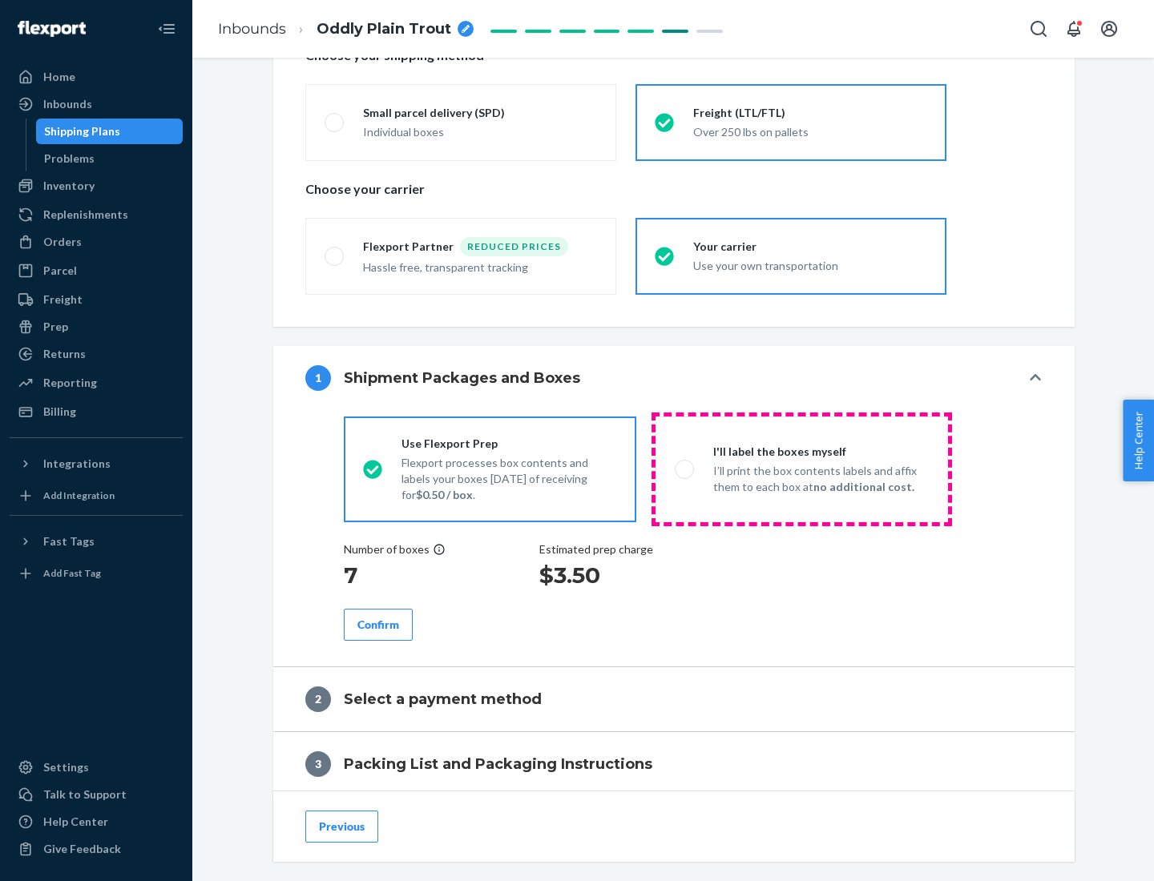
click at [801, 469] on p "I’ll print the box contents labels and affix them to each box at no additional …" at bounding box center [820, 479] width 215 height 32
click at [685, 469] on input "I'll label the boxes myself I’ll print the box contents labels and affix them t…" at bounding box center [680, 469] width 10 height 10
radio input "true"
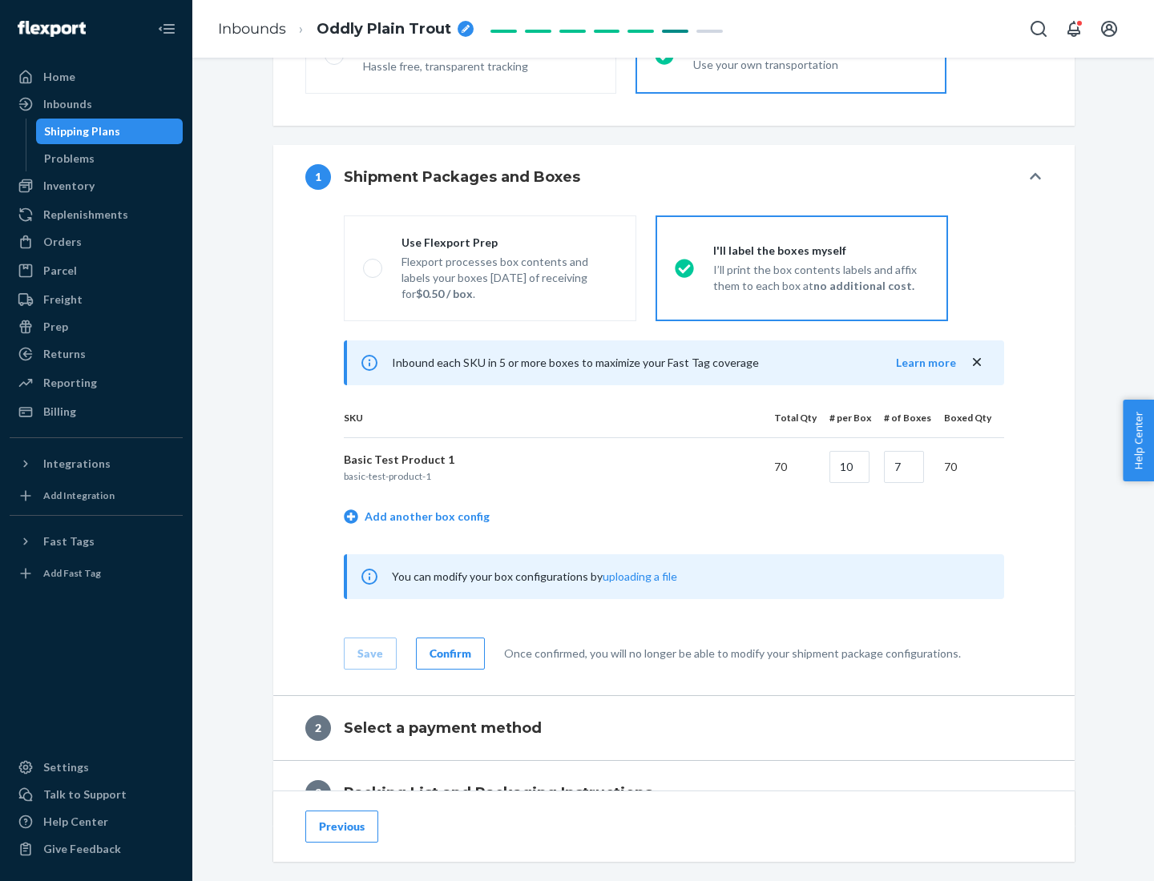
scroll to position [276, 0]
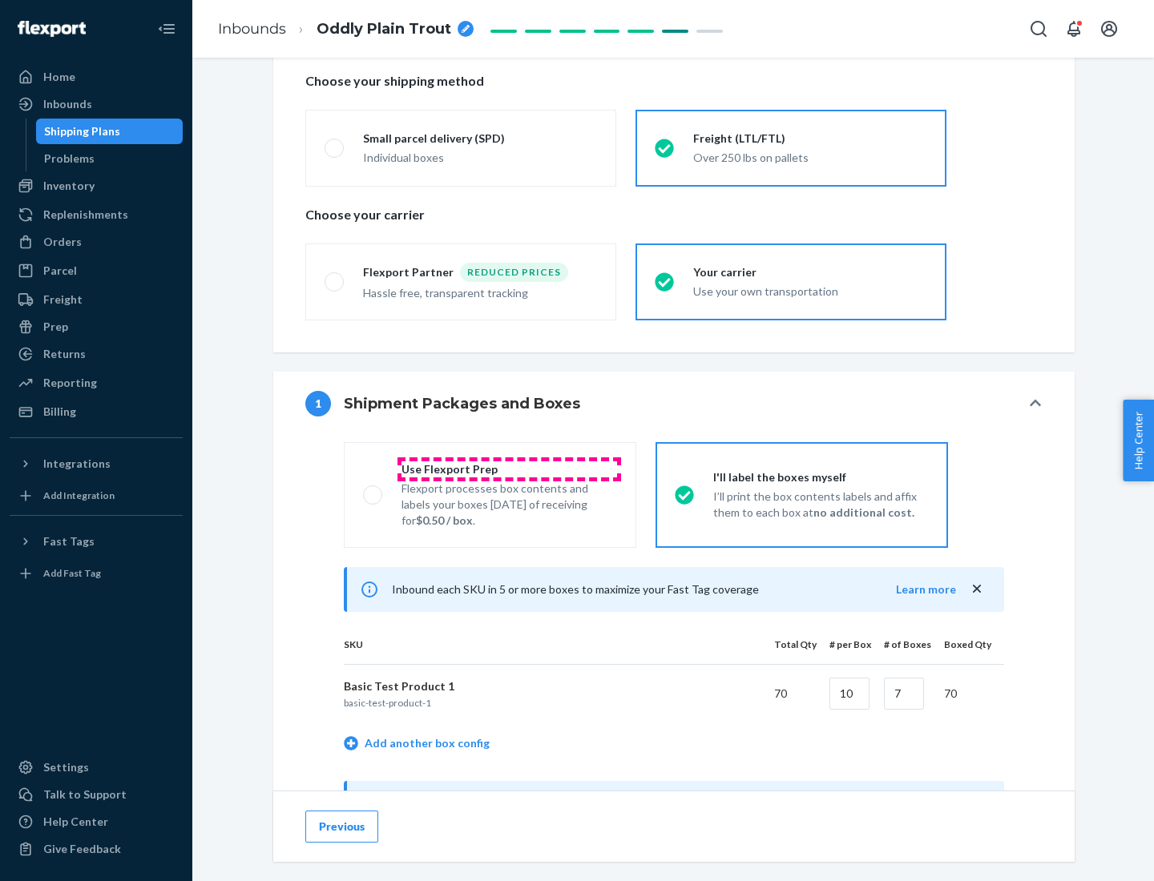
click at [509, 469] on div "Use Flexport Prep" at bounding box center [508, 469] width 215 height 16
click at [373, 489] on input "Use Flexport Prep Flexport processes box contents and labels your boxes [DATE] …" at bounding box center [368, 494] width 10 height 10
radio input "true"
radio input "false"
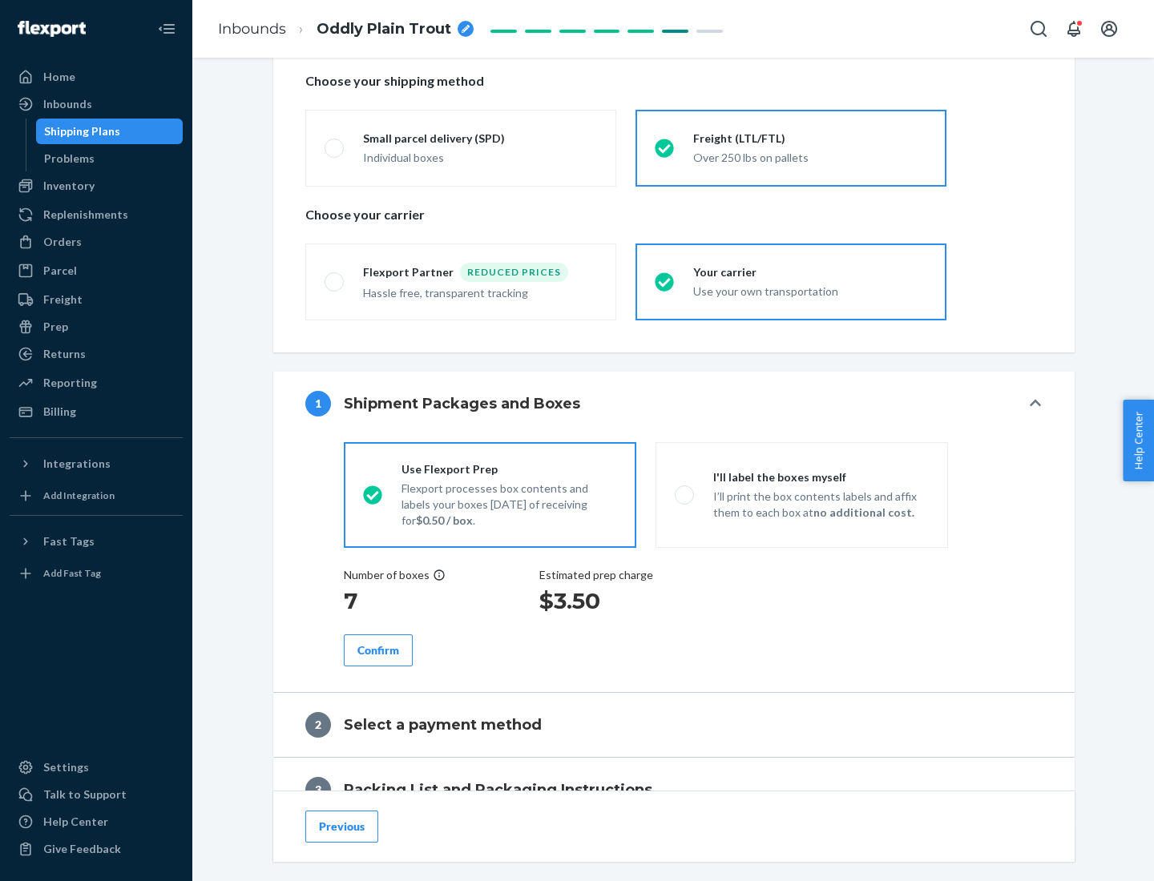
scroll to position [457, 0]
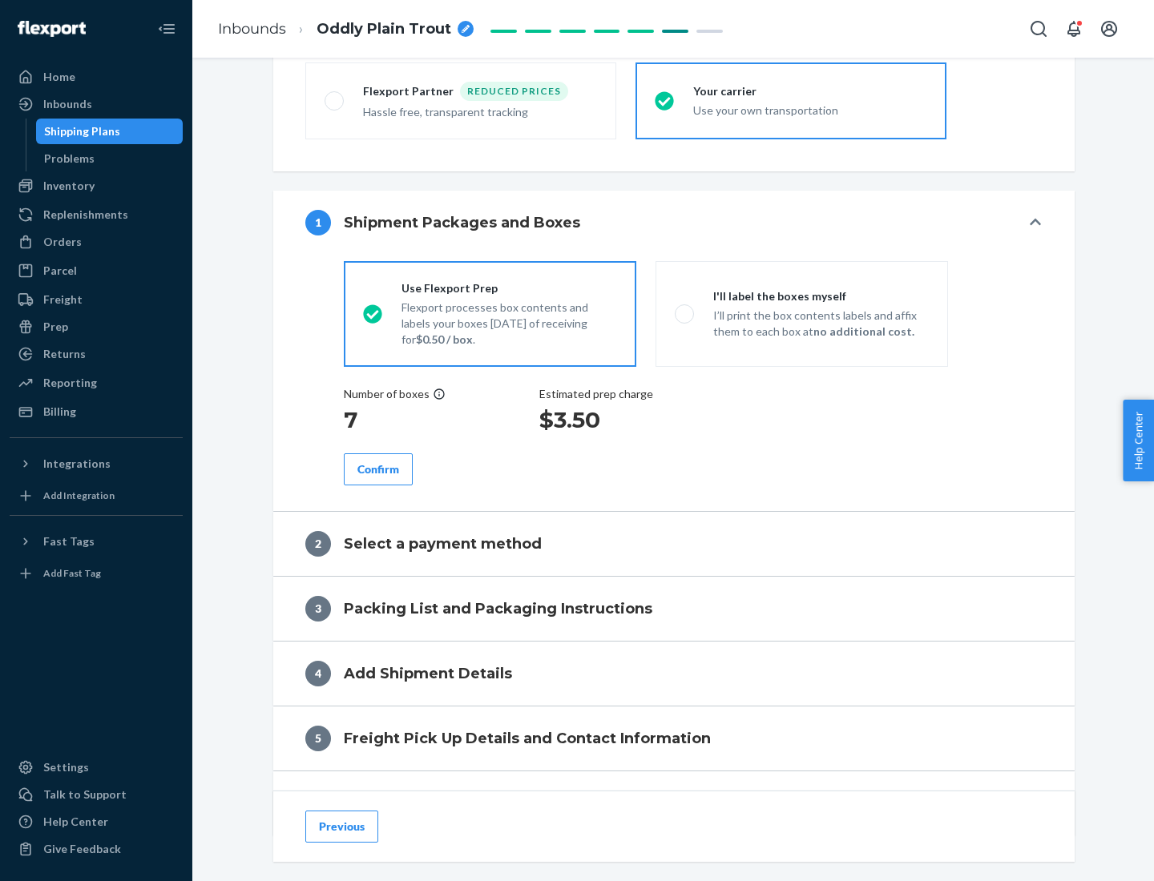
click at [378, 469] on div "Confirm" at bounding box center [378, 469] width 42 height 16
radio input "false"
